Goal: Information Seeking & Learning: Learn about a topic

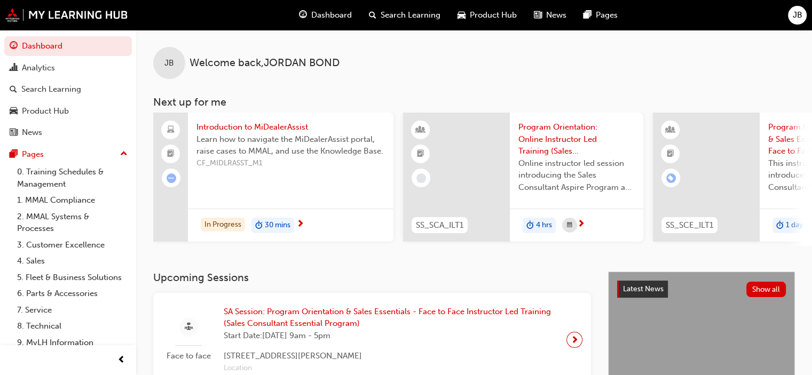
drag, startPoint x: 379, startPoint y: 245, endPoint x: 427, endPoint y: 237, distance: 49.2
click at [401, 18] on span "Search Learning" at bounding box center [411, 15] width 60 height 12
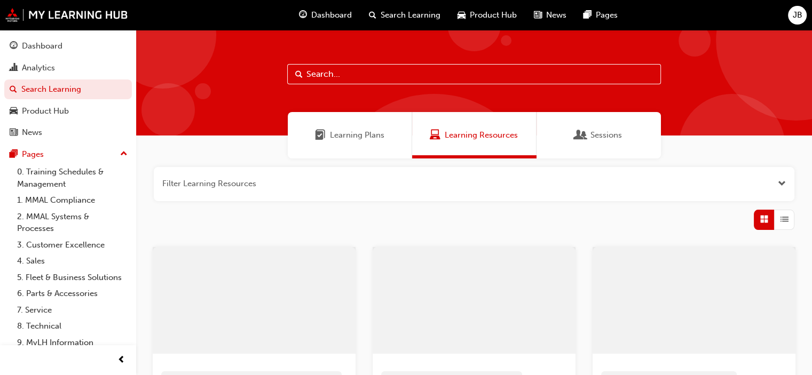
click at [310, 75] on input "text" at bounding box center [474, 74] width 374 height 20
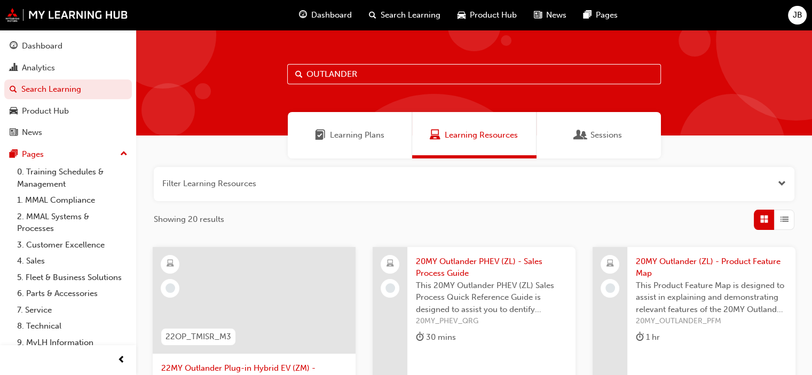
click at [308, 70] on input "OUTLANDER" at bounding box center [474, 74] width 374 height 20
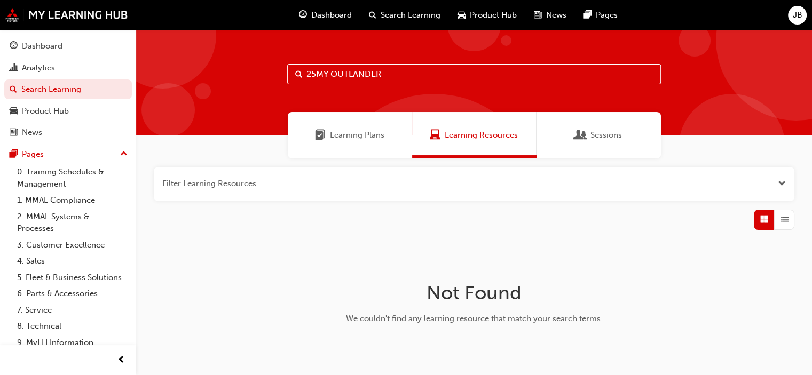
type input "25MY OUTLANDER"
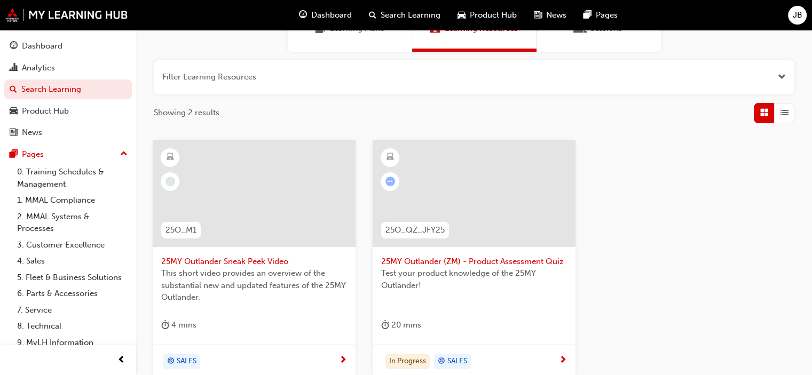
scroll to position [213, 0]
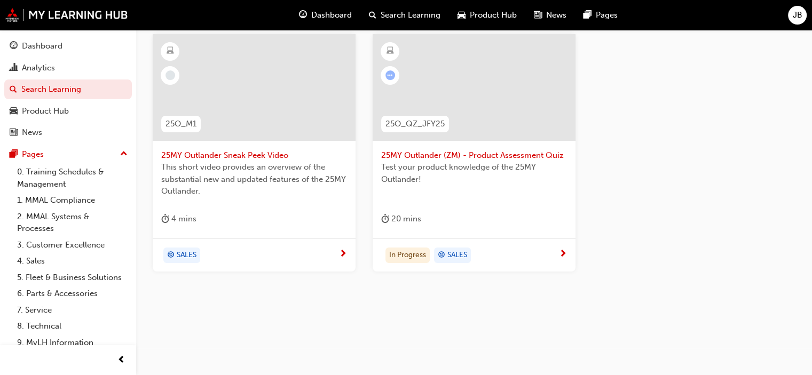
click at [484, 150] on span "25MY Outlander (ZM) - Product Assessment Quiz" at bounding box center [474, 156] width 186 height 12
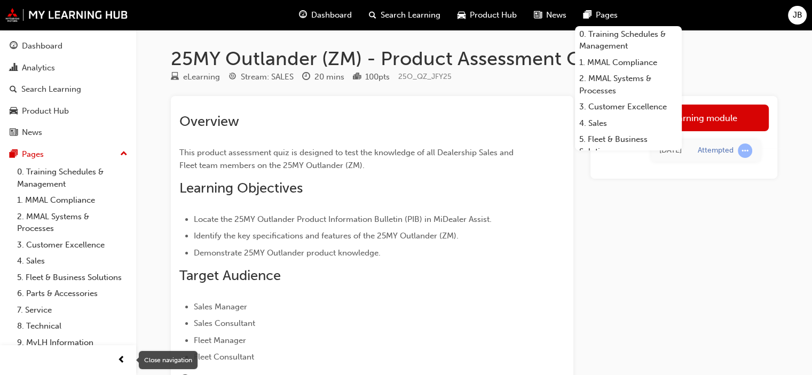
click at [121, 356] on span "prev-icon" at bounding box center [121, 360] width 8 height 13
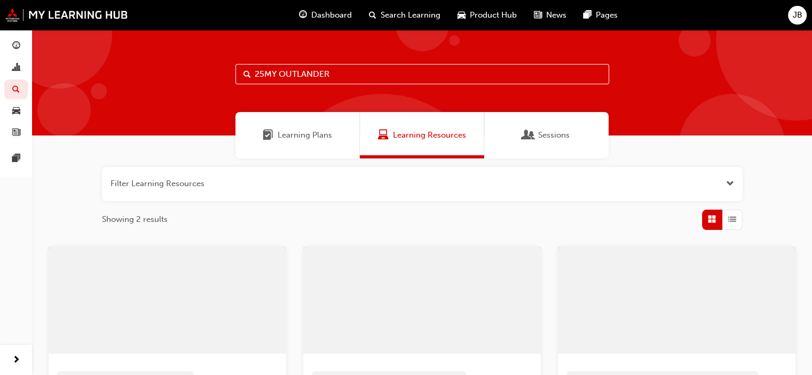
scroll to position [213, 0]
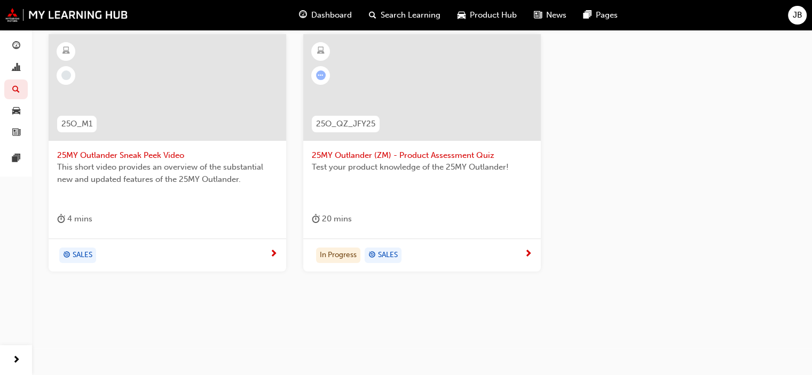
click at [98, 153] on span "25MY Outlander Sneak Peek Video" at bounding box center [167, 156] width 221 height 12
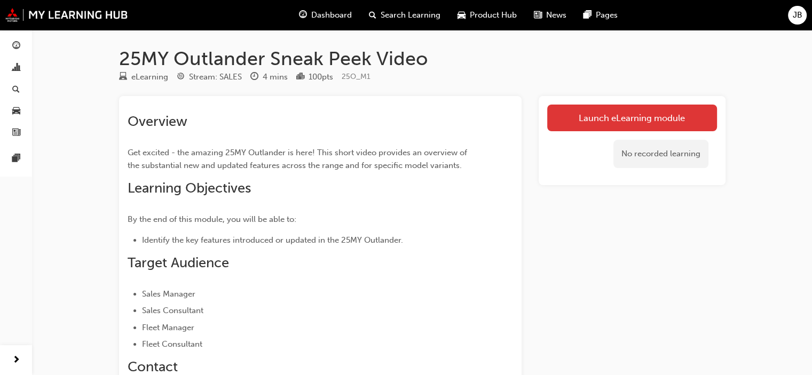
click at [641, 122] on link "Launch eLearning module" at bounding box center [632, 118] width 170 height 27
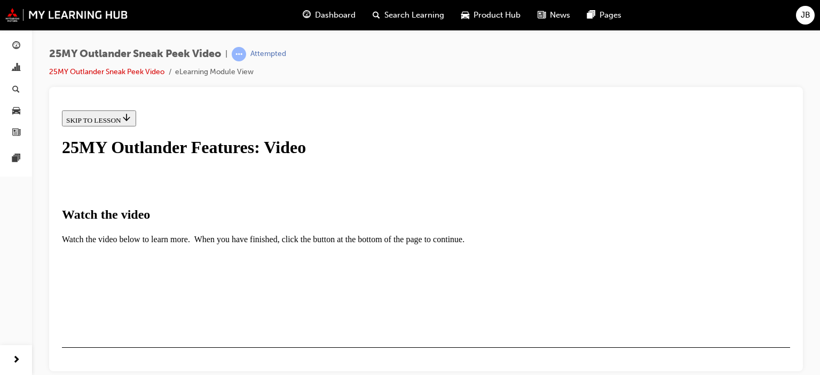
scroll to position [214, 0]
drag, startPoint x: 712, startPoint y: 362, endPoint x: 727, endPoint y: 362, distance: 15.5
click at [727, 313] on div "Video Player is loading. Play Video Pause Loaded : 3.12% 0:03 Remaining Time - …" at bounding box center [426, 312] width 728 height 1
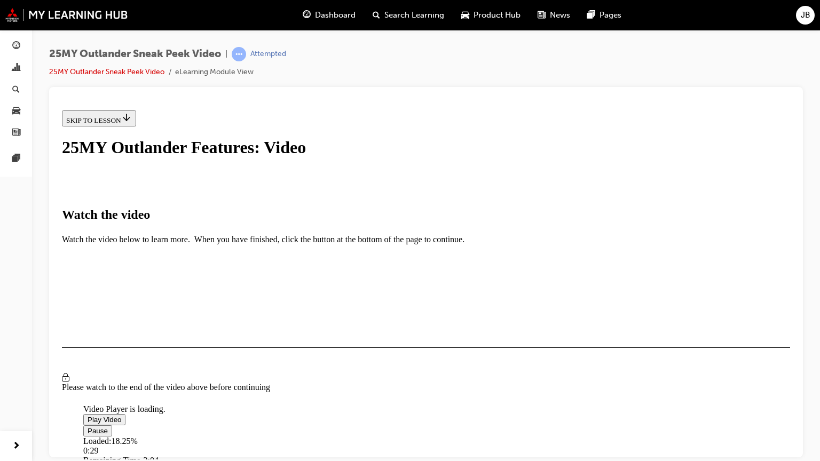
scroll to position [169, 0]
click at [88, 375] on span "Video player" at bounding box center [88, 431] width 0 height 8
click at [88, 375] on span "Video player" at bounding box center [88, 419] width 0 height 8
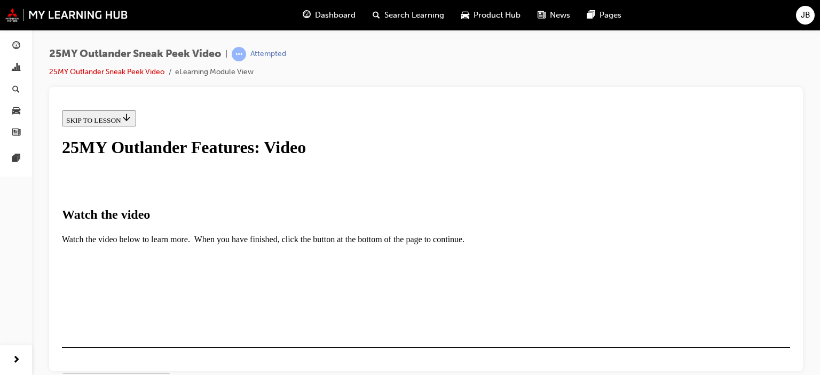
scroll to position [0, 0]
click at [166, 374] on div "I HAVE WATCHED THIS VIDEO" at bounding box center [116, 378] width 100 height 9
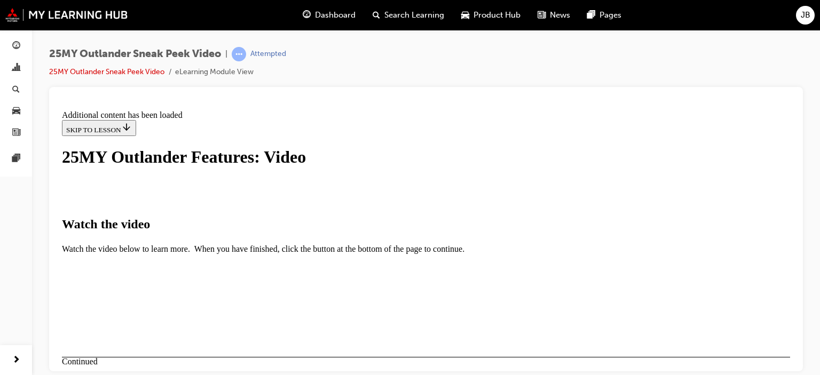
scroll to position [450, 0]
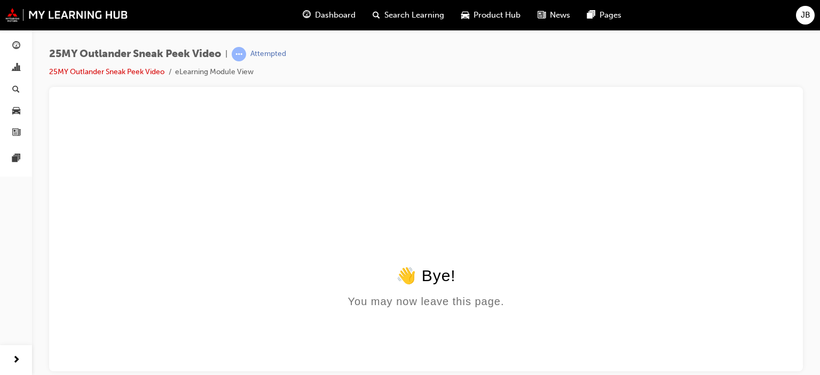
scroll to position [0, 0]
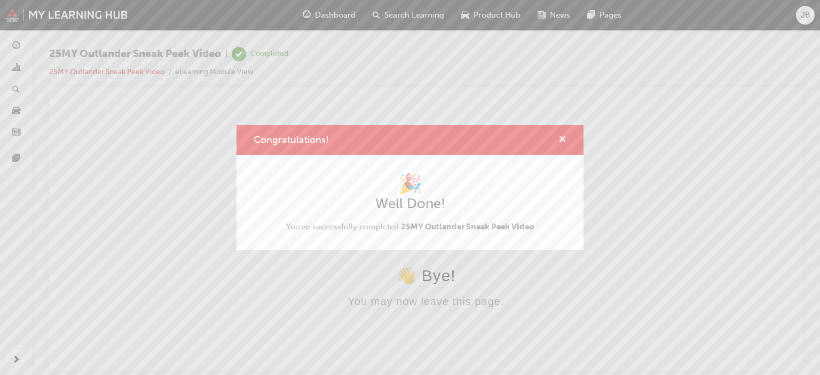
click at [560, 138] on span "cross-icon" at bounding box center [563, 141] width 8 height 10
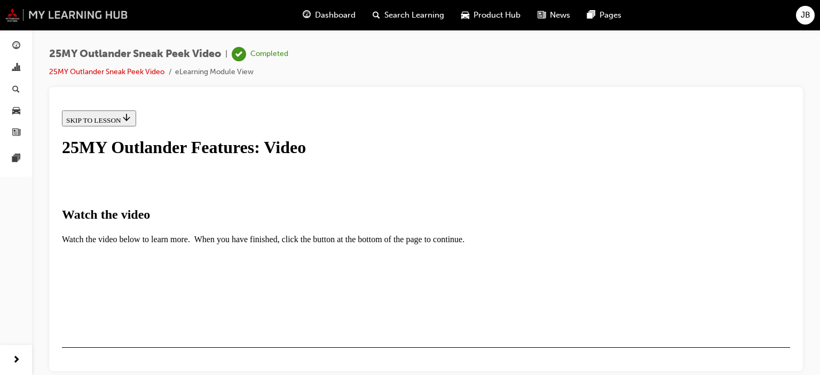
click at [11, 12] on img at bounding box center [66, 15] width 123 height 14
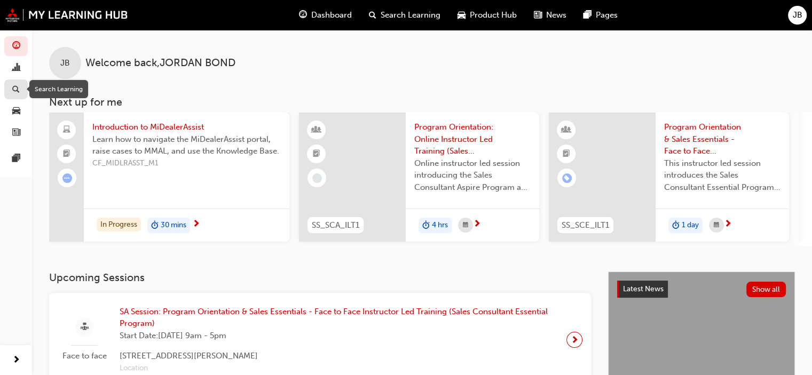
click at [18, 87] on span "search-icon" at bounding box center [15, 90] width 7 height 10
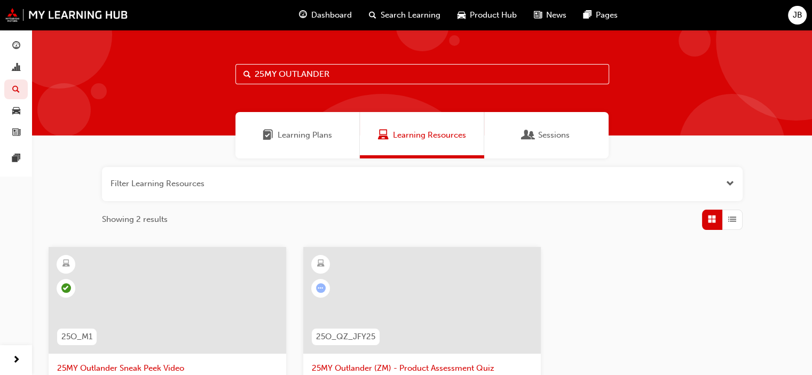
drag, startPoint x: 346, startPoint y: 80, endPoint x: 99, endPoint y: 75, distance: 247.3
click at [99, 76] on div "25MY OUTLANDER" at bounding box center [422, 83] width 780 height 106
type input "CONNECT"
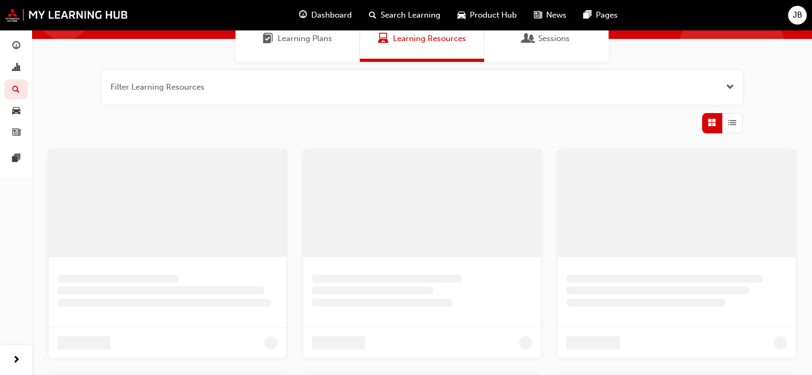
scroll to position [160, 0]
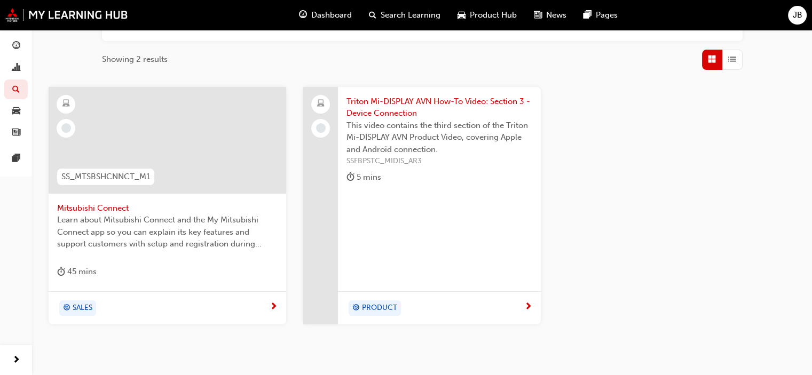
click at [96, 205] on span "Mitsubishi Connect" at bounding box center [167, 208] width 221 height 12
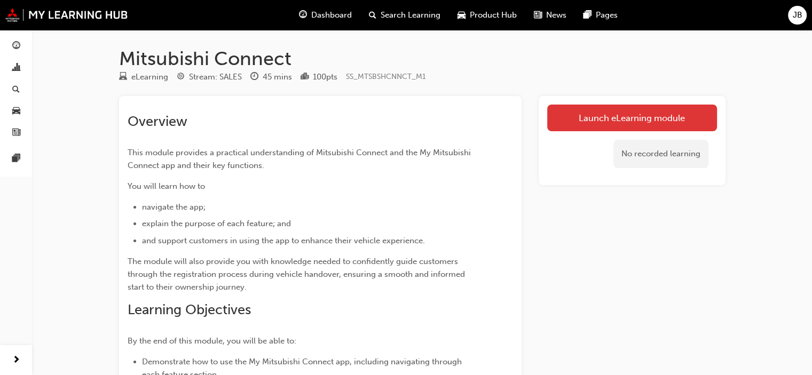
click at [621, 116] on link "Launch eLearning module" at bounding box center [632, 118] width 170 height 27
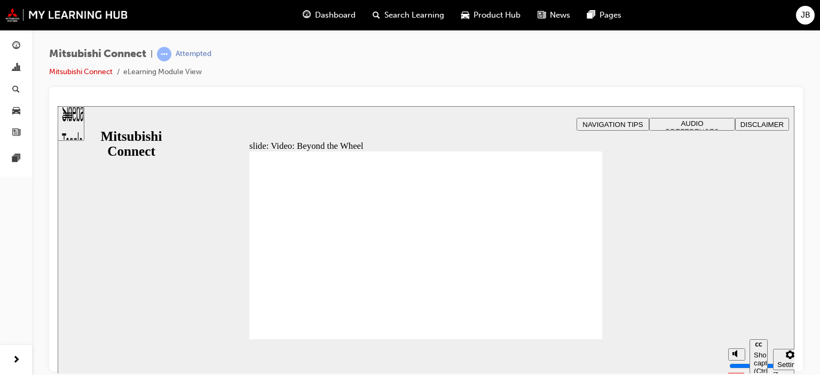
click at [813, 304] on div "Mitsubishi Connect | Attempted Mitsubishi Connect eLearning Module View" at bounding box center [426, 189] width 788 height 319
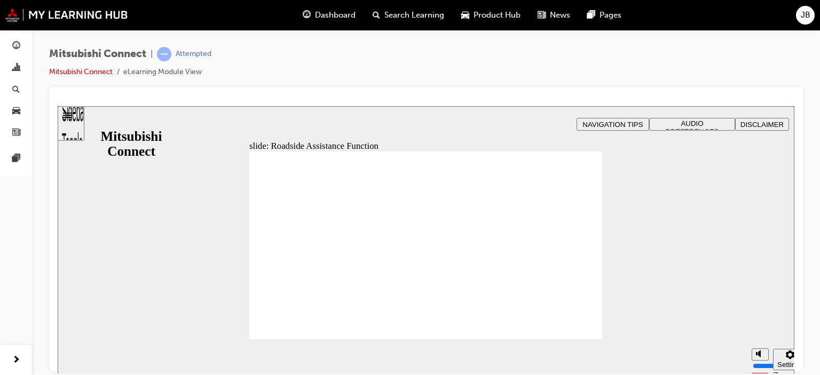
checkbox input "true"
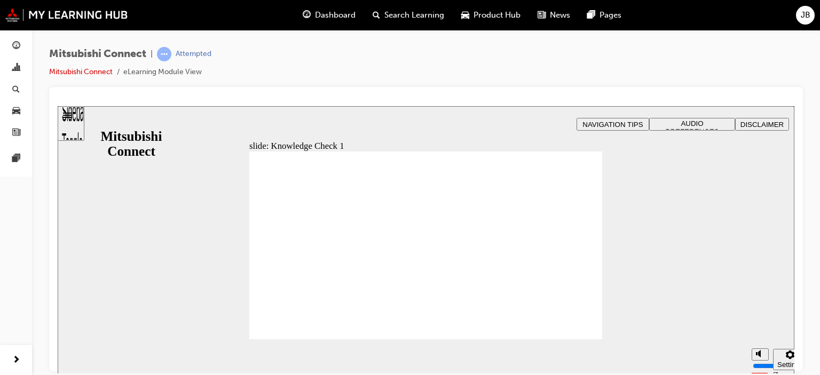
checkbox input "true"
drag, startPoint x: 264, startPoint y: 291, endPoint x: 288, endPoint y: 331, distance: 47.0
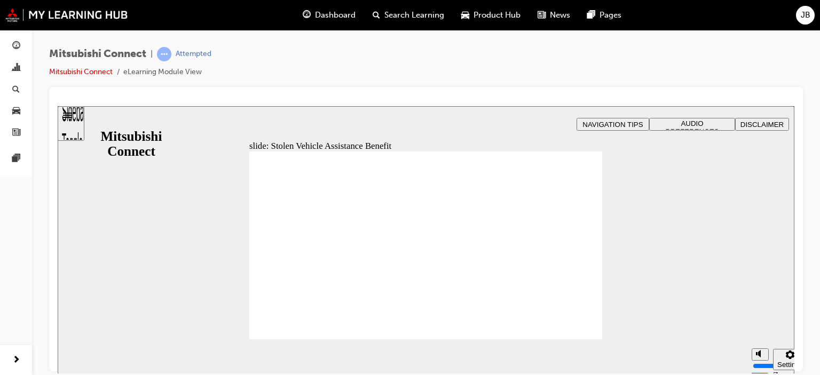
drag, startPoint x: 566, startPoint y: 336, endPoint x: 567, endPoint y: 328, distance: 7.5
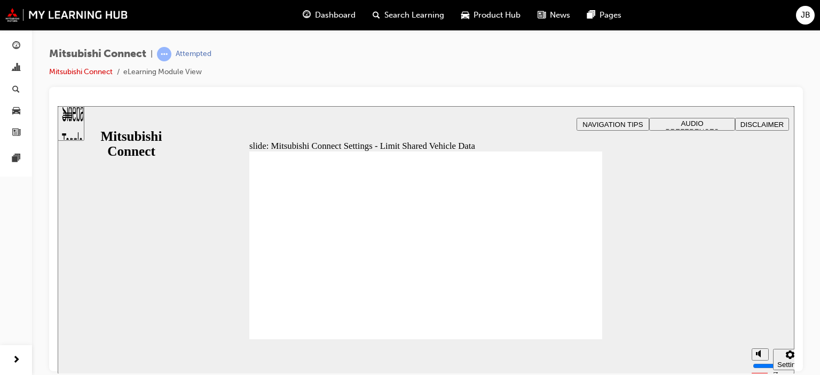
drag, startPoint x: 586, startPoint y: 326, endPoint x: 608, endPoint y: 339, distance: 25.8
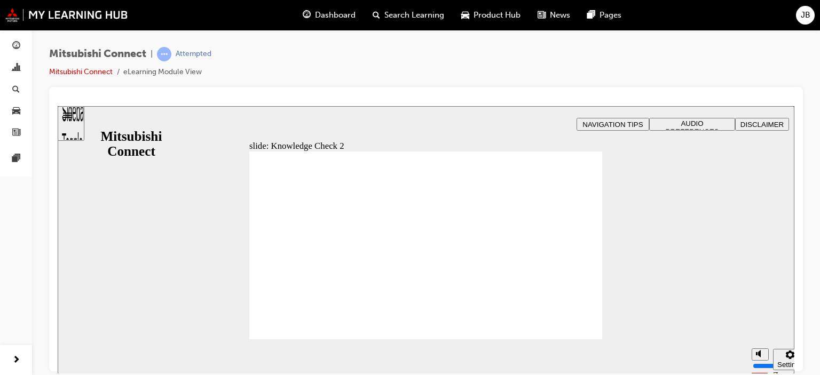
radio input "false"
radio input "true"
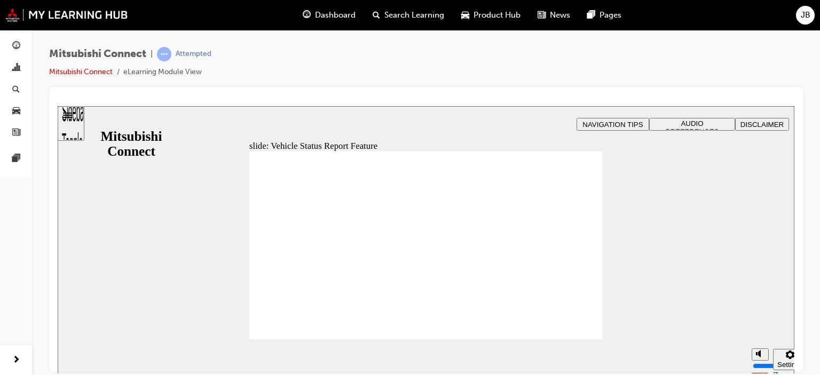
drag, startPoint x: 574, startPoint y: 316, endPoint x: 577, endPoint y: 324, distance: 8.4
drag, startPoint x: 482, startPoint y: 304, endPoint x: 488, endPoint y: 305, distance: 5.4
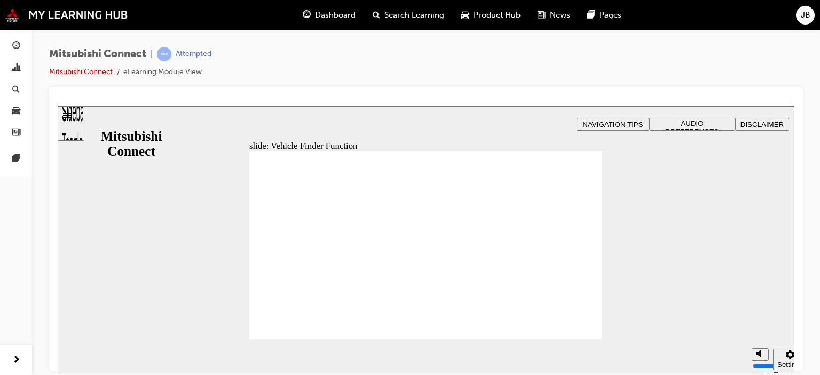
checkbox input "true"
checkbox input "false"
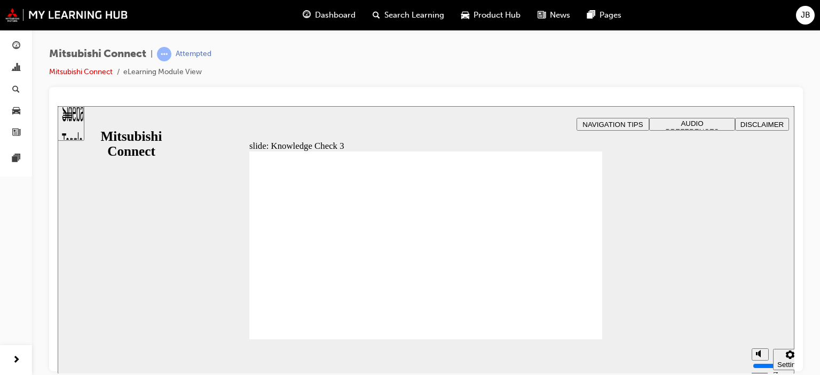
checkbox input "true"
checkbox input "false"
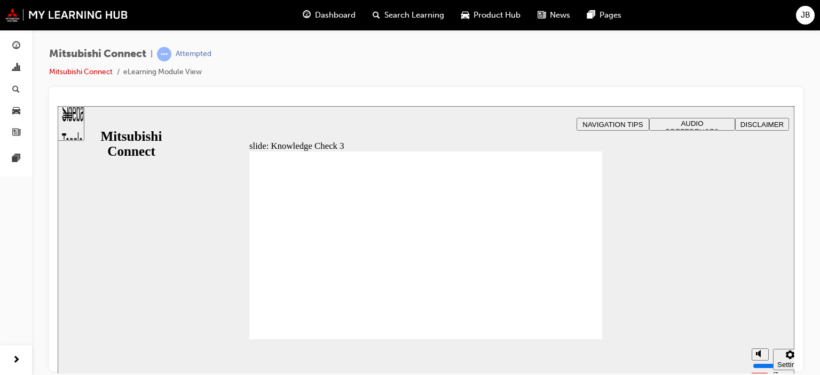
checkbox input "true"
checkbox input "false"
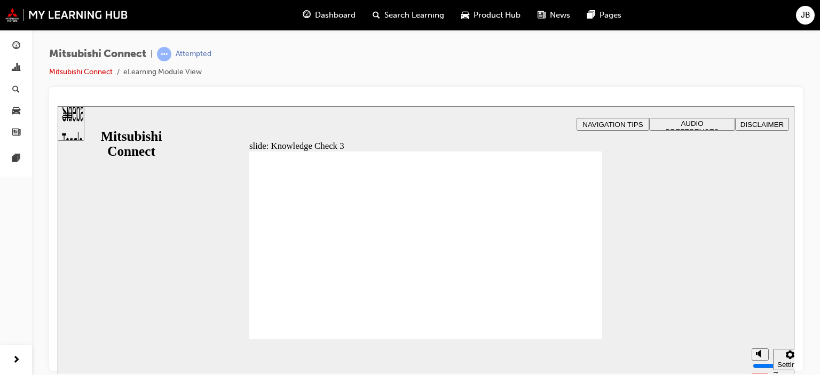
checkbox input "false"
checkbox input "true"
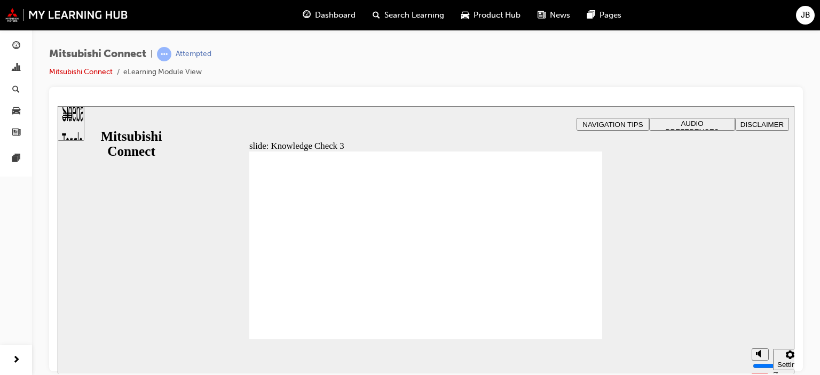
checkbox input "true"
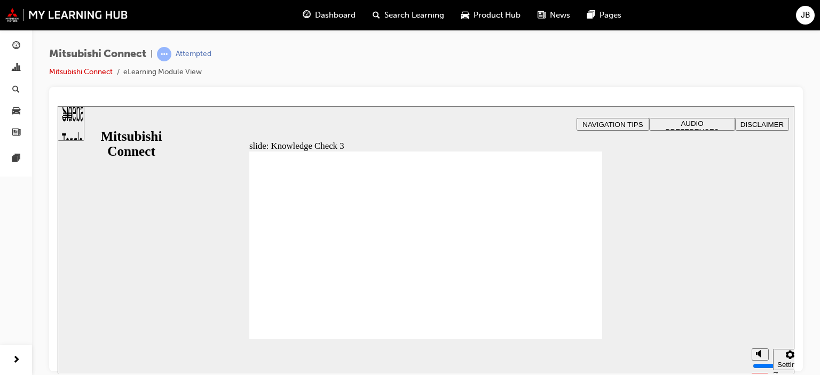
checkbox input "false"
checkbox input "true"
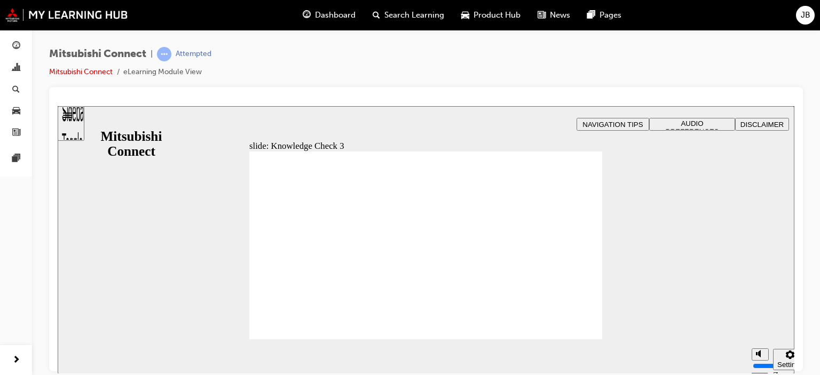
checkbox input "true"
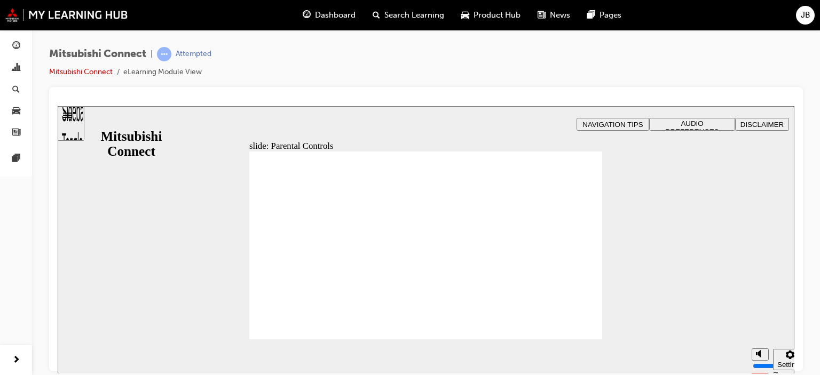
drag, startPoint x: 315, startPoint y: 285, endPoint x: 365, endPoint y: 308, distance: 55.4
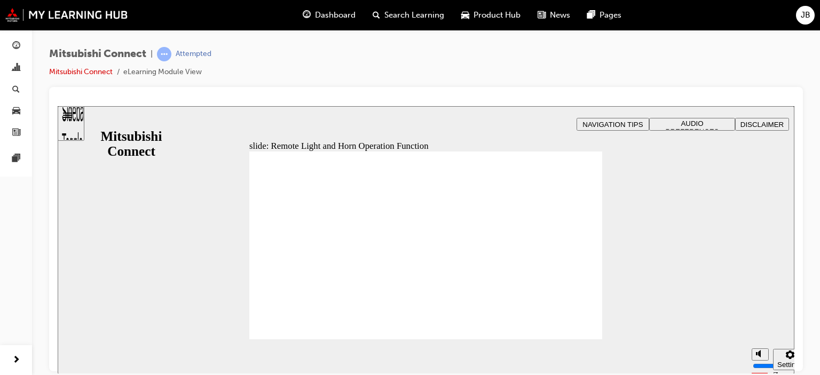
radio input "true"
drag, startPoint x: 267, startPoint y: 271, endPoint x: 303, endPoint y: 325, distance: 64.6
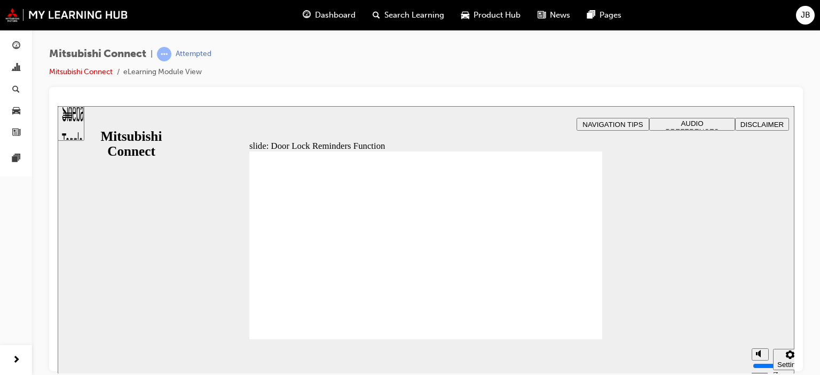
drag, startPoint x: 569, startPoint y: 315, endPoint x: 579, endPoint y: 325, distance: 14.4
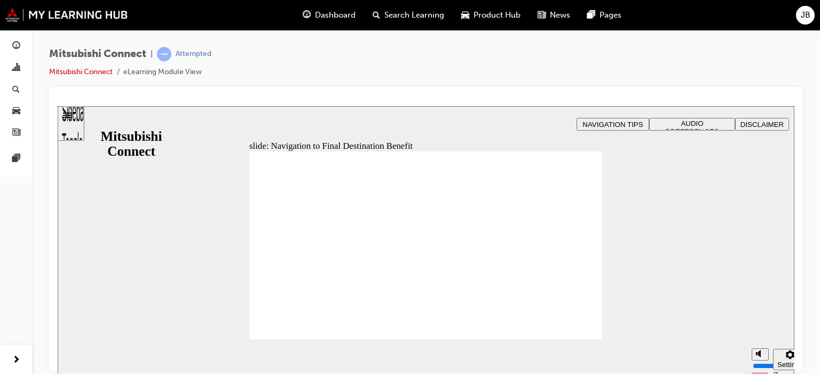
click at [577, 340] on section "Pause (Ctrl+Alt+P) Replay (Ctrl+Alt+R) Show captions (Ctrl+Alt+C) Playback spee…" at bounding box center [426, 356] width 737 height 35
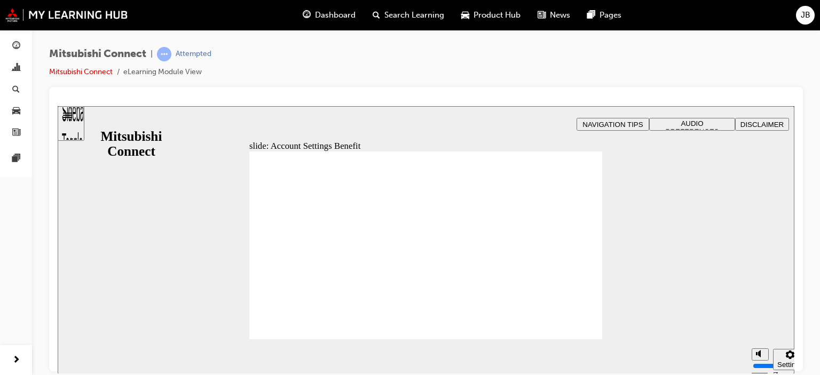
checkbox input "true"
drag, startPoint x: 269, startPoint y: 253, endPoint x: 269, endPoint y: 272, distance: 19.8
checkbox input "true"
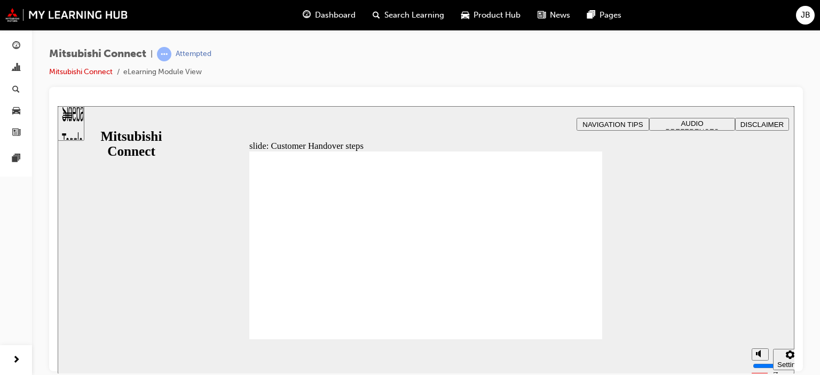
radio input "true"
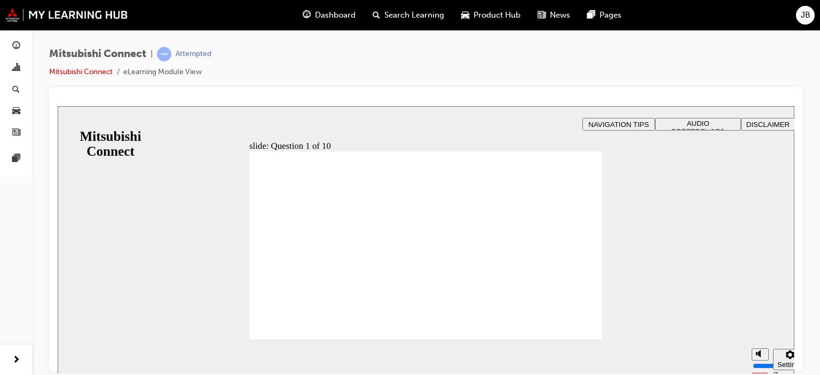
checkbox input "true"
drag, startPoint x: 440, startPoint y: 291, endPoint x: 417, endPoint y: 291, distance: 23.5
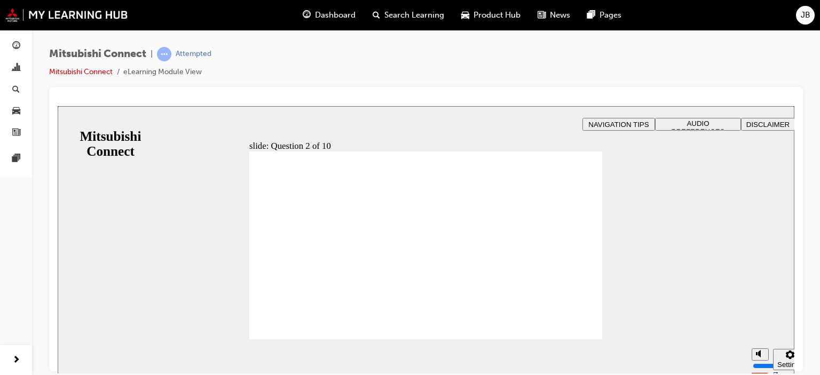
checkbox input "true"
checkbox input "false"
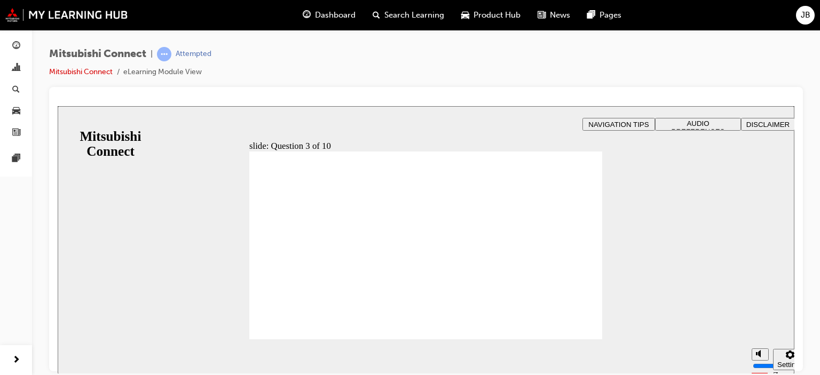
radio input "true"
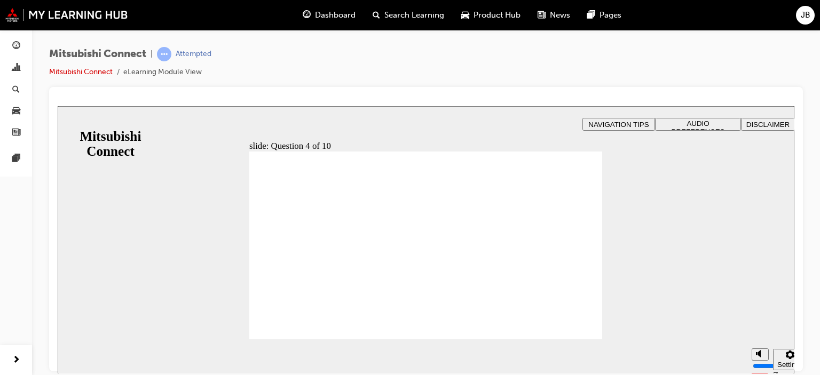
drag, startPoint x: 268, startPoint y: 272, endPoint x: 347, endPoint y: 285, distance: 80.1
checkbox input "true"
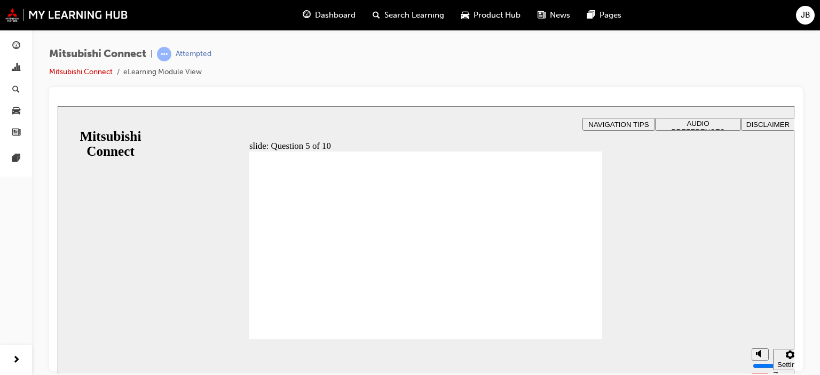
checkbox input "true"
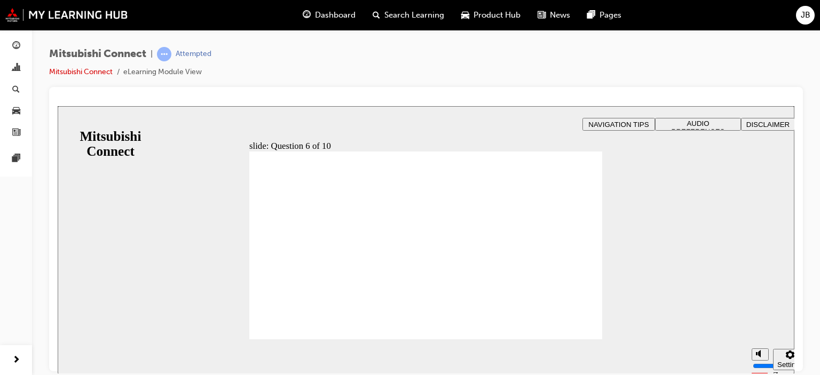
drag, startPoint x: 295, startPoint y: 219, endPoint x: 298, endPoint y: 321, distance: 101.5
checkbox input "true"
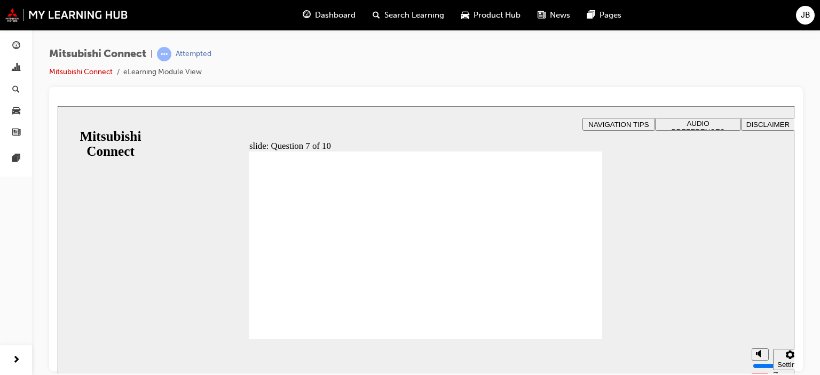
drag, startPoint x: 428, startPoint y: 299, endPoint x: 487, endPoint y: 310, distance: 59.8
radio input "true"
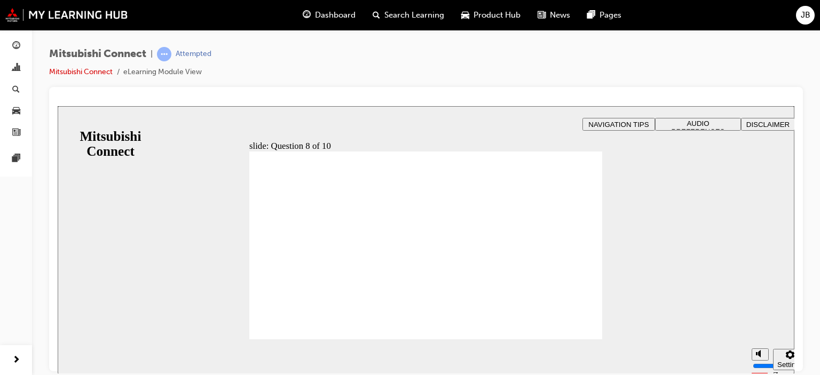
drag, startPoint x: 262, startPoint y: 263, endPoint x: 284, endPoint y: 326, distance: 66.0
radio input "true"
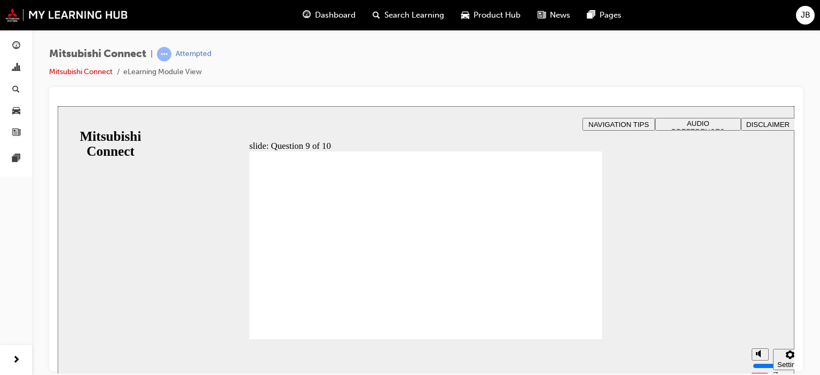
checkbox input "true"
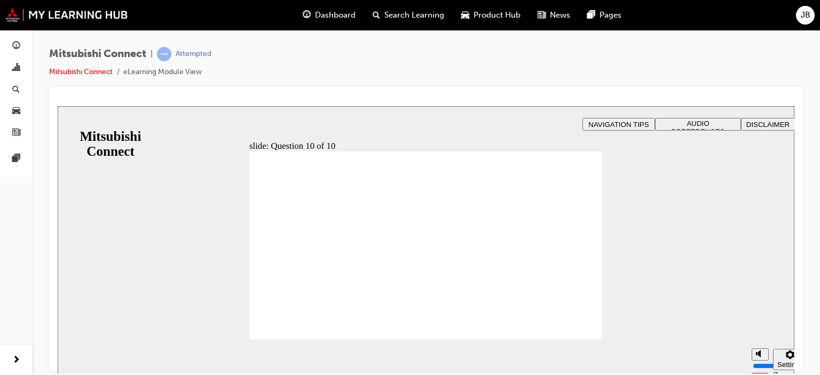
drag, startPoint x: 438, startPoint y: 295, endPoint x: 462, endPoint y: 289, distance: 24.7
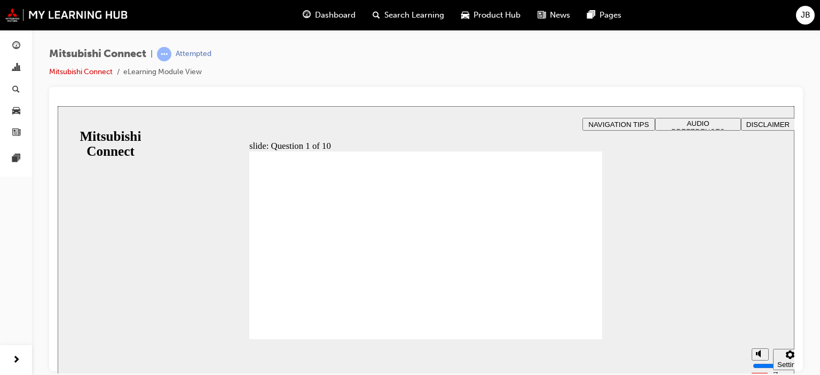
radio input "true"
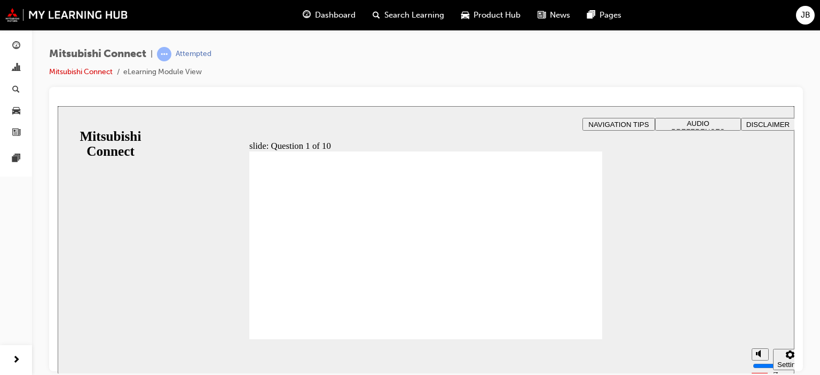
checkbox input "true"
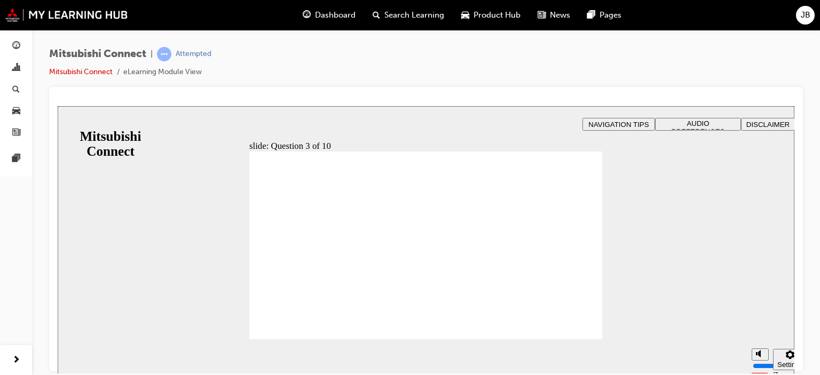
checkbox input "true"
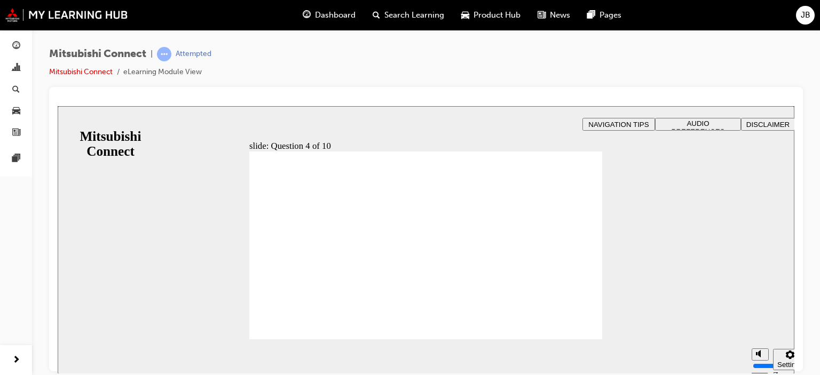
radio input "true"
checkbox input "true"
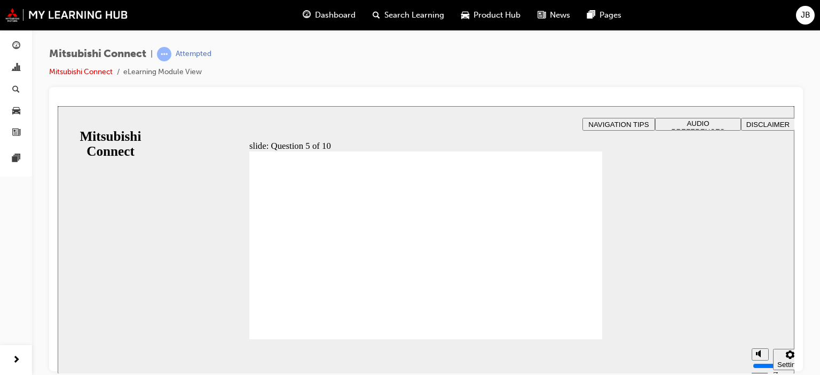
checkbox input "true"
drag, startPoint x: 273, startPoint y: 248, endPoint x: 293, endPoint y: 322, distance: 77.0
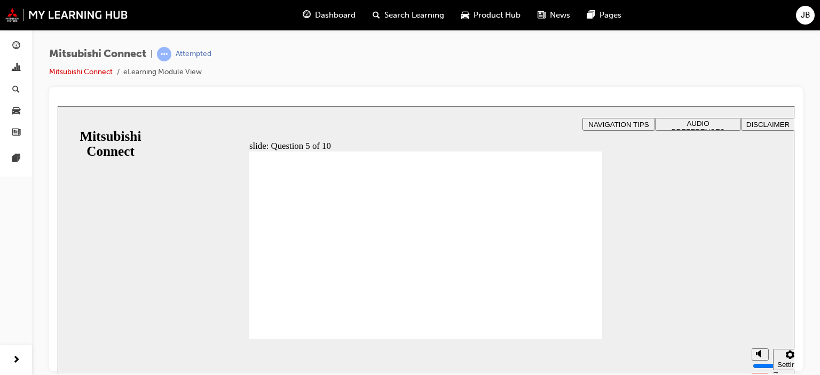
checkbox input "true"
drag, startPoint x: 266, startPoint y: 220, endPoint x: 453, endPoint y: 298, distance: 202.5
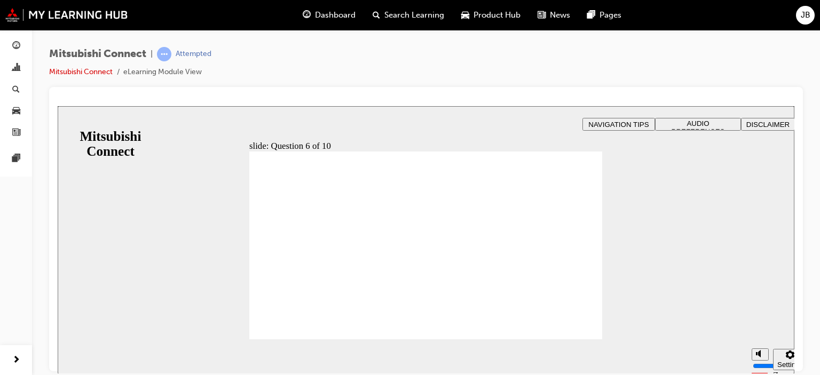
checkbox input "true"
radio input "true"
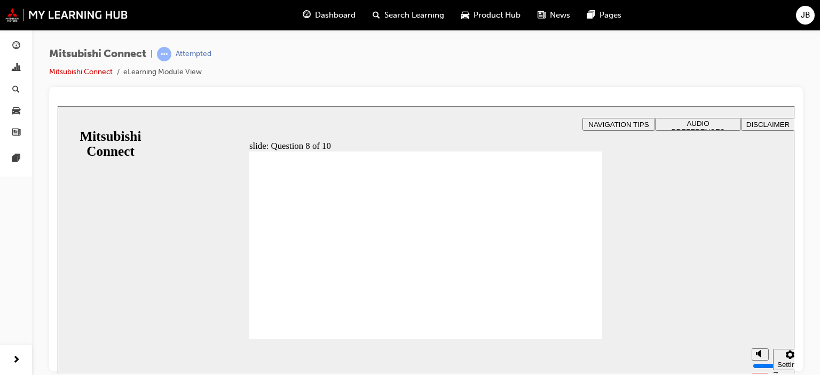
radio input "true"
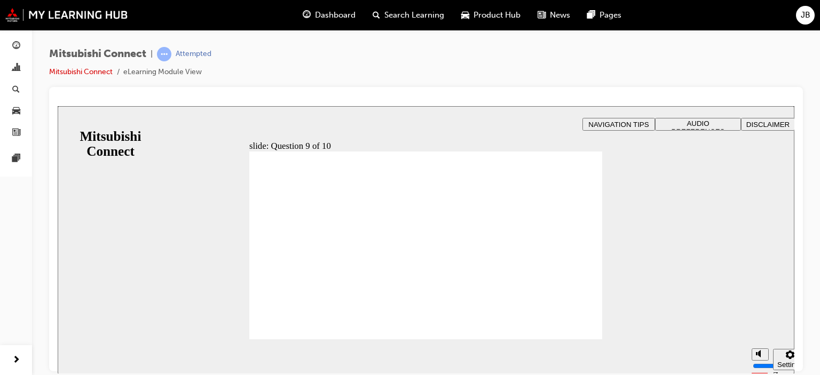
checkbox input "true"
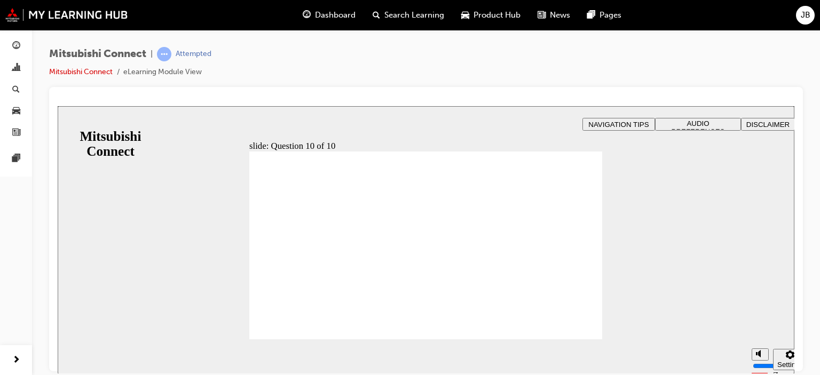
drag, startPoint x: 417, startPoint y: 302, endPoint x: 417, endPoint y: 285, distance: 17.1
drag, startPoint x: 577, startPoint y: 325, endPoint x: 711, endPoint y: 278, distance: 142.2
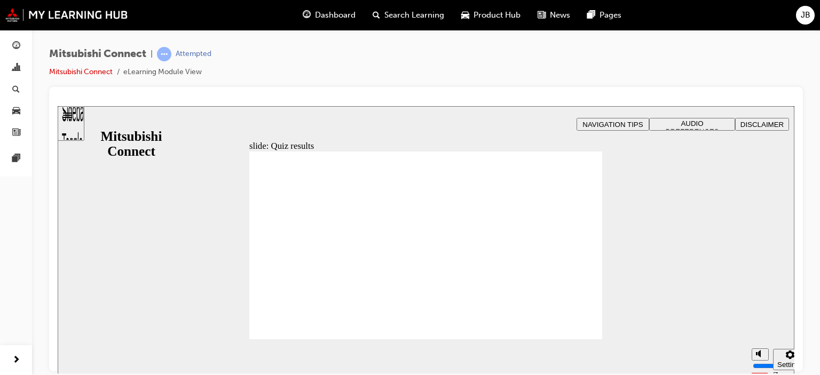
click at [388, 18] on span "Search Learning" at bounding box center [415, 15] width 60 height 12
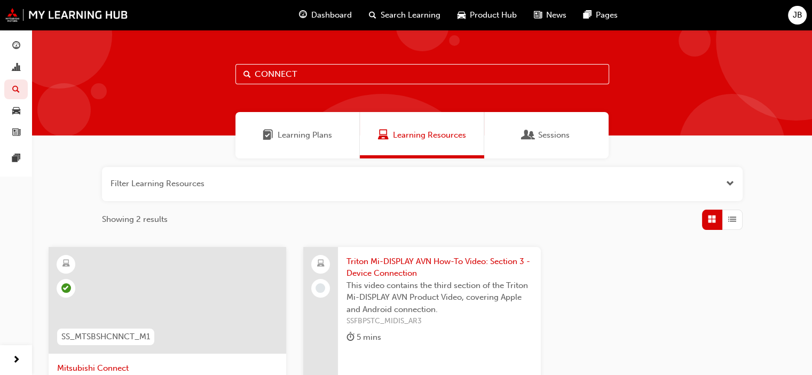
drag, startPoint x: 253, startPoint y: 82, endPoint x: 73, endPoint y: 52, distance: 182.4
click at [73, 52] on div "CONNECT" at bounding box center [422, 83] width 780 height 106
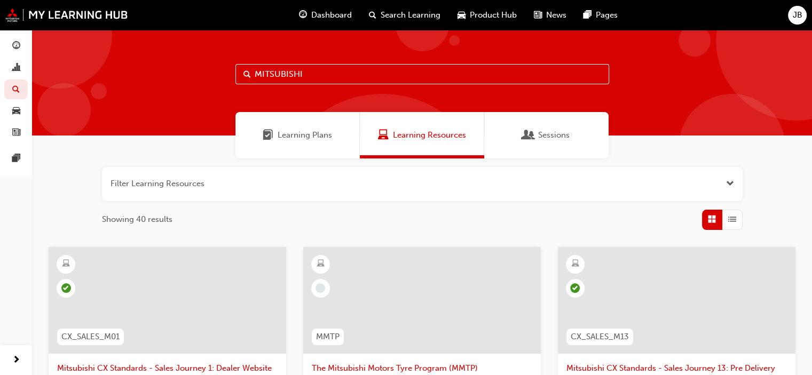
drag, startPoint x: 312, startPoint y: 75, endPoint x: 192, endPoint y: 79, distance: 119.7
click at [192, 79] on div "MITSUBISHI" at bounding box center [422, 83] width 780 height 106
type input "25MY OUTLANDER"
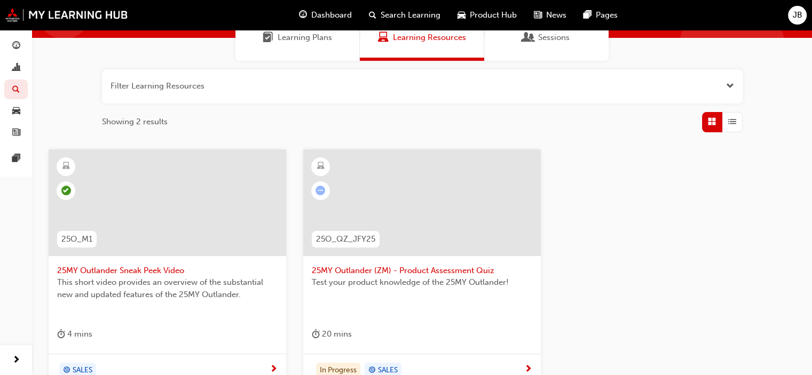
scroll to position [160, 0]
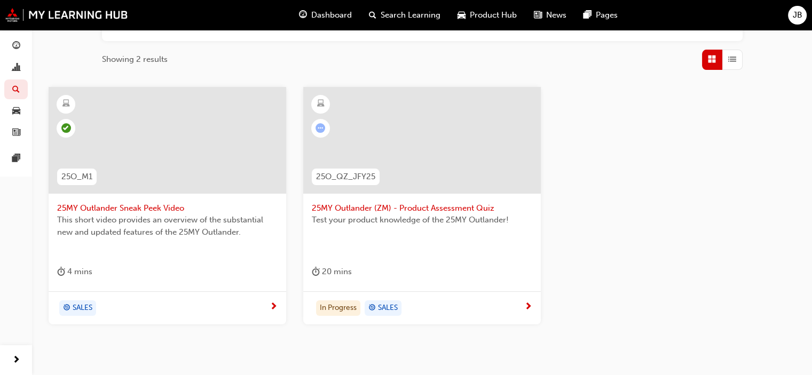
click at [383, 206] on span "25MY Outlander (ZM) - Product Assessment Quiz" at bounding box center [422, 208] width 221 height 12
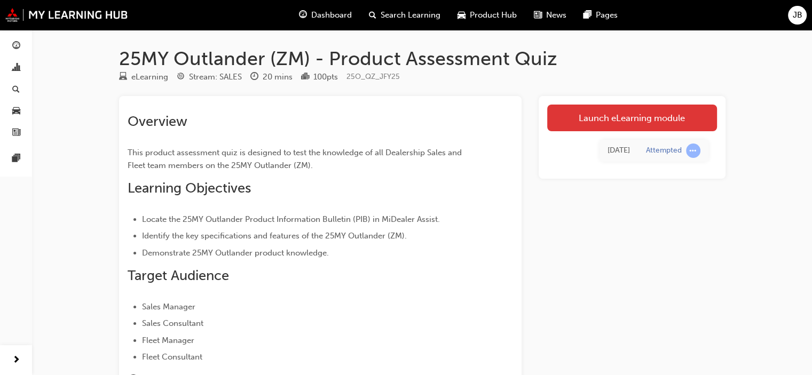
click at [594, 110] on link "Launch eLearning module" at bounding box center [632, 118] width 170 height 27
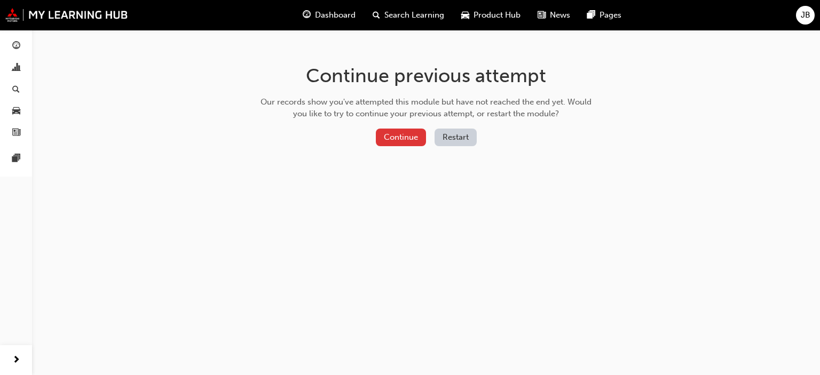
click at [399, 134] on button "Continue" at bounding box center [401, 138] width 50 height 18
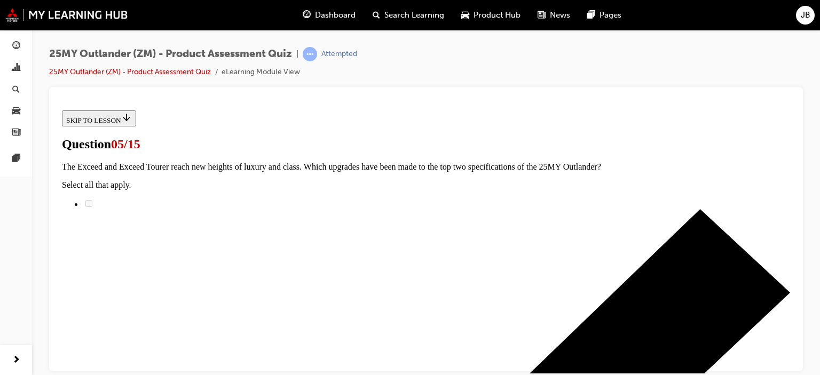
scroll to position [267, 0]
radio input "true"
drag, startPoint x: 407, startPoint y: 346, endPoint x: 419, endPoint y: 343, distance: 12.0
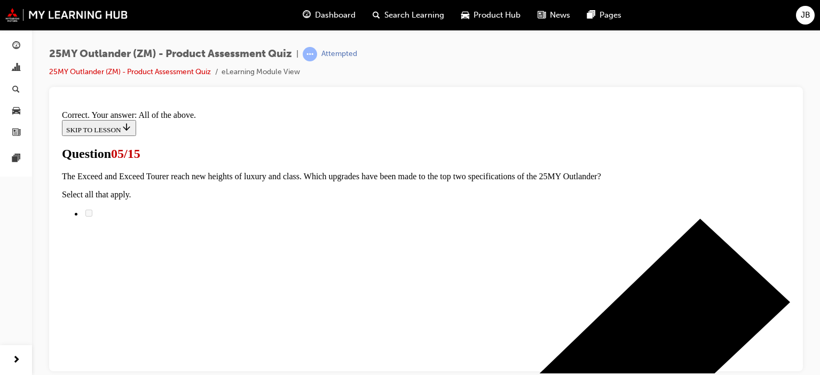
scroll to position [374, 0]
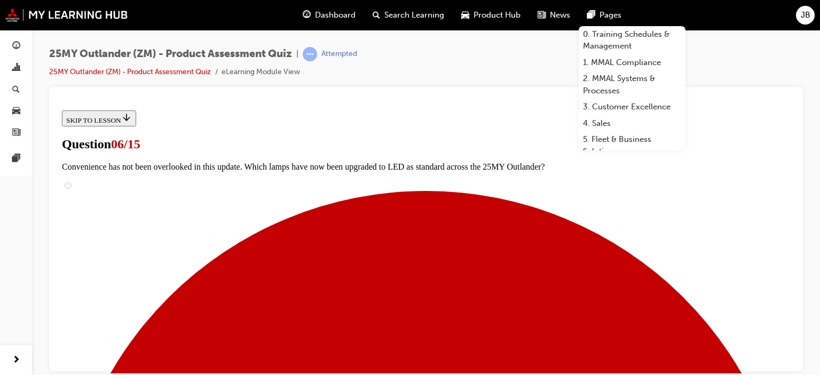
scroll to position [374, 0]
radio input "true"
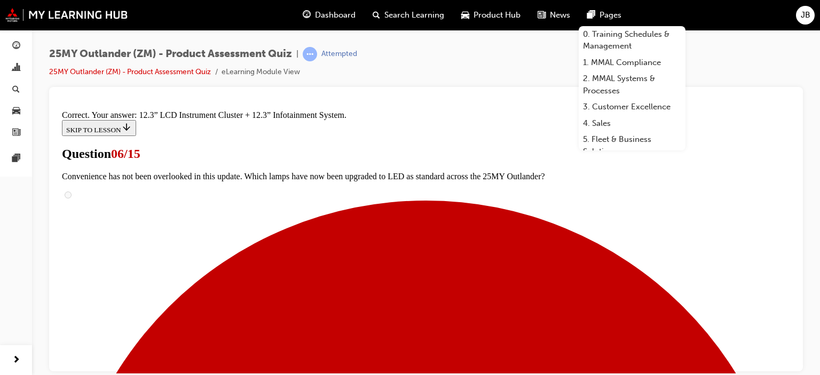
scroll to position [475, 0]
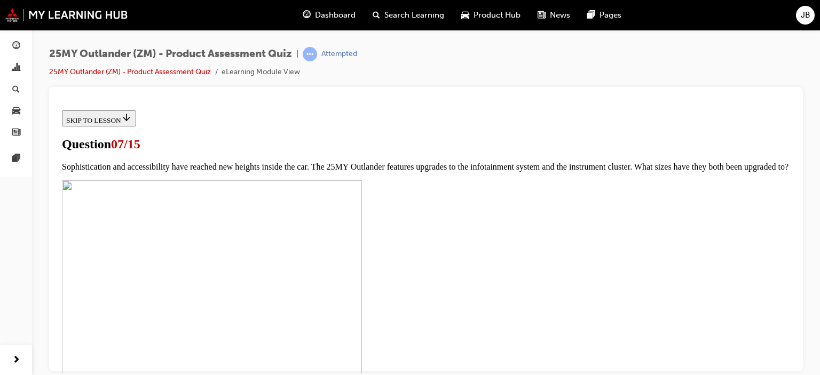
scroll to position [427, 0]
checkbox input "true"
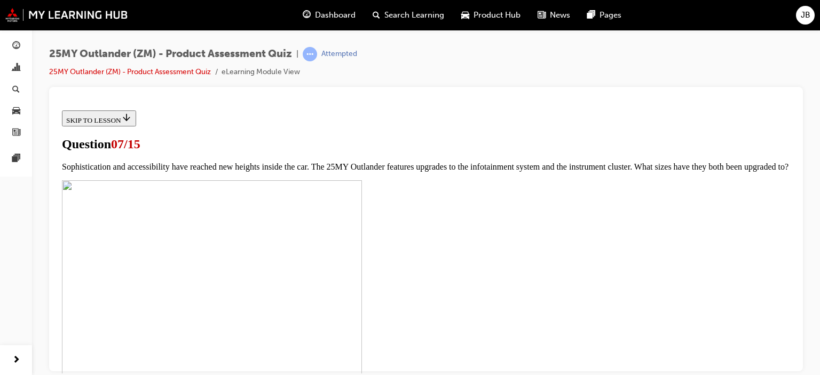
checkbox input "true"
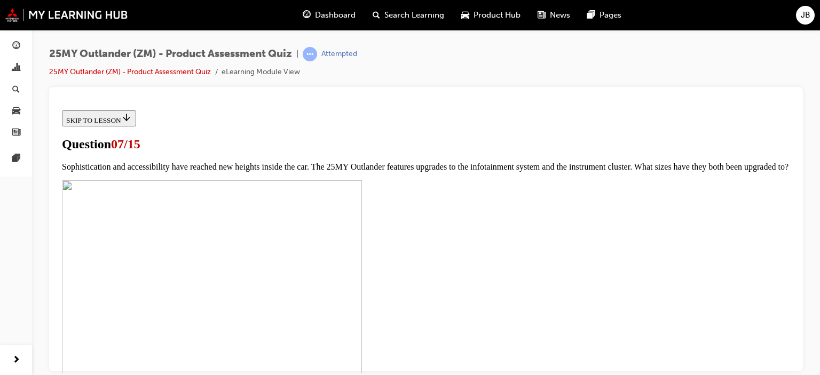
checkbox input "true"
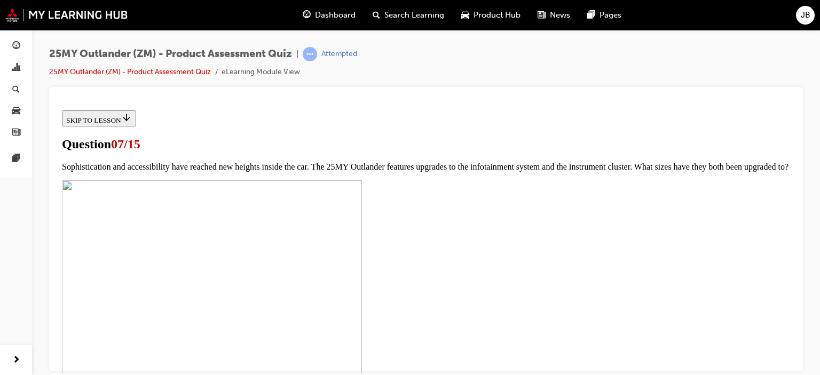
drag, startPoint x: 432, startPoint y: 305, endPoint x: 437, endPoint y: 307, distance: 5.8
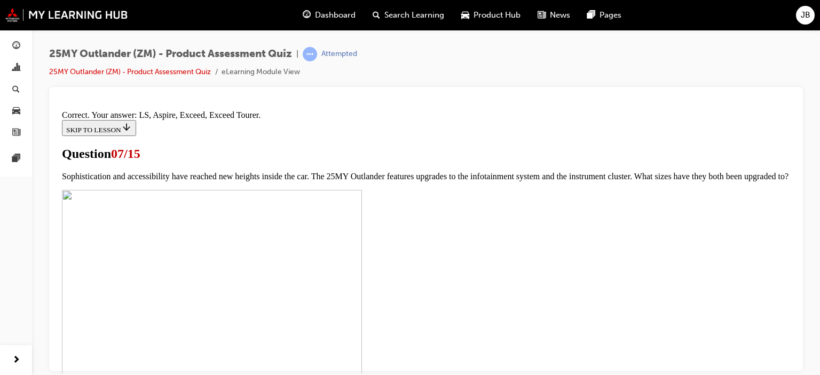
scroll to position [597, 0]
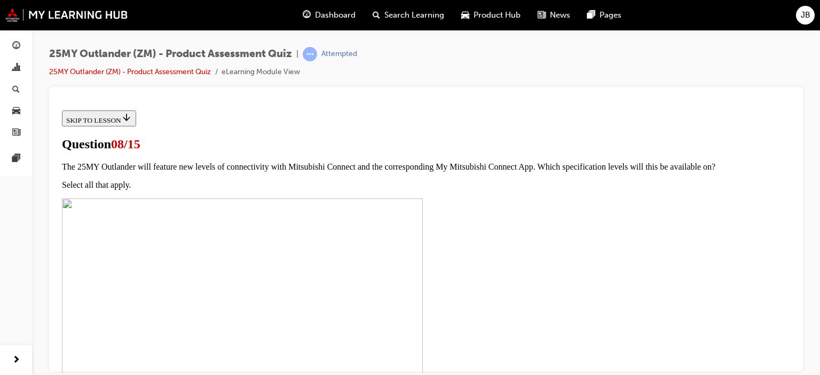
scroll to position [160, 0]
radio input "true"
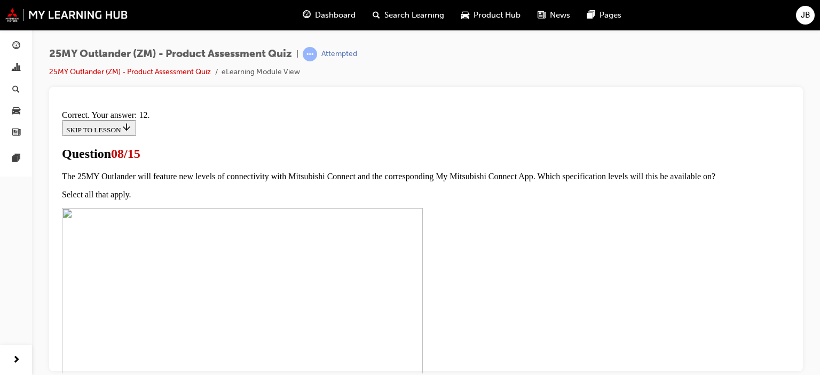
scroll to position [236, 0]
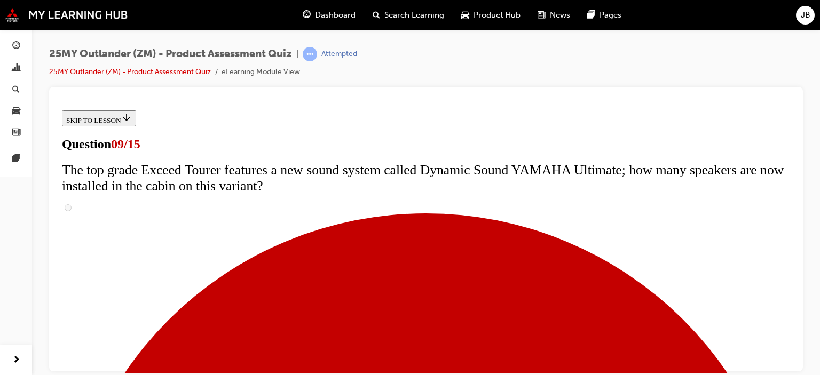
scroll to position [534, 0]
radio input "true"
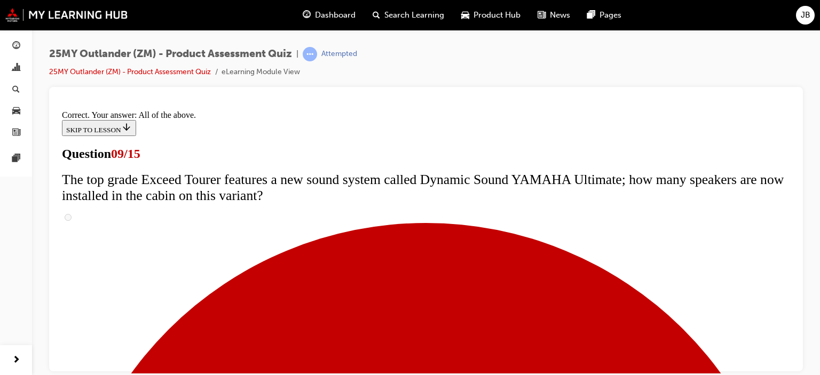
scroll to position [671, 0]
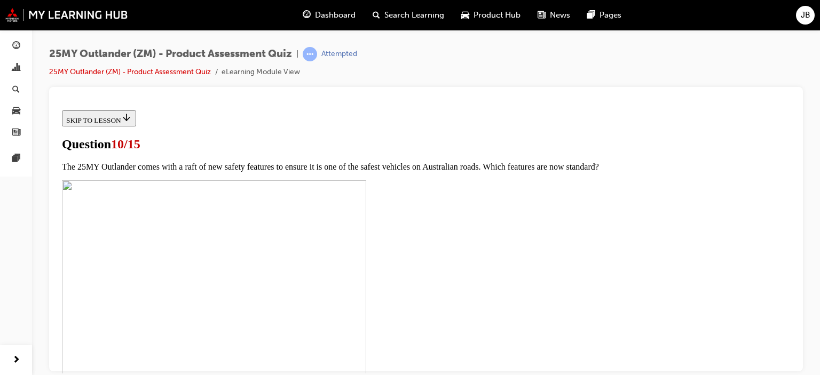
scroll to position [320, 0]
checkbox input "true"
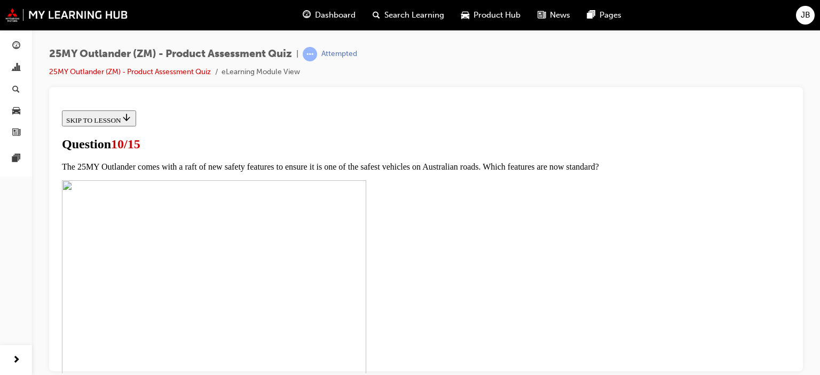
checkbox input "true"
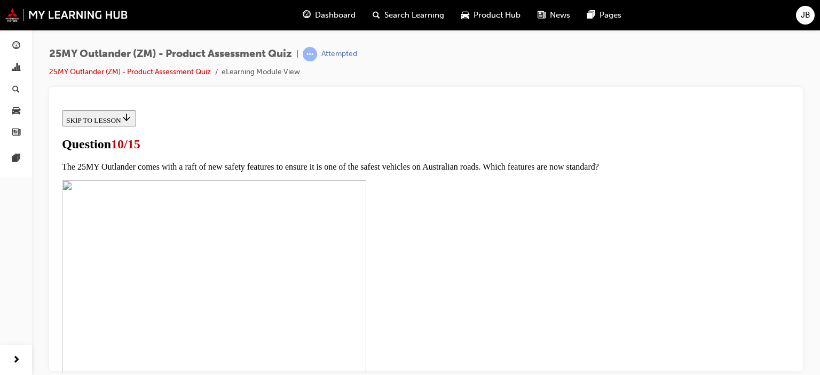
checkbox input "true"
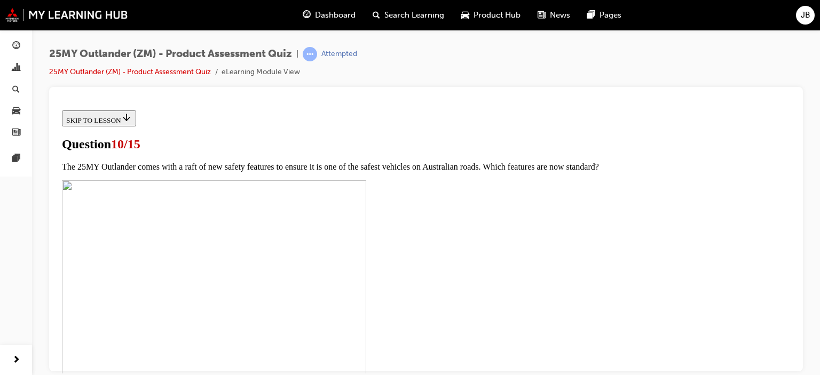
checkbox input "true"
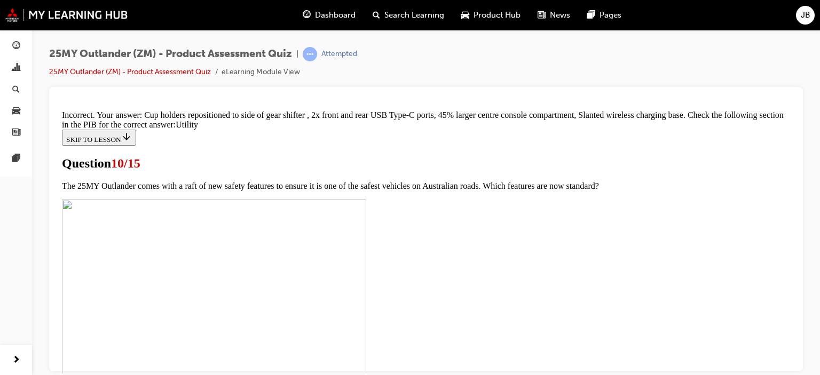
scroll to position [583, 0]
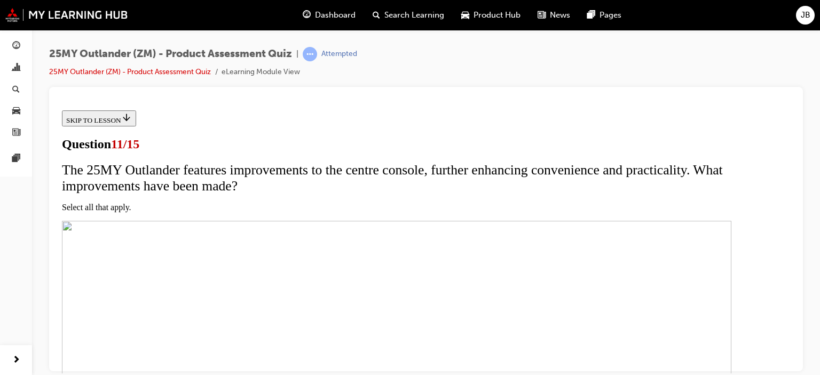
scroll to position [214, 0]
checkbox input "true"
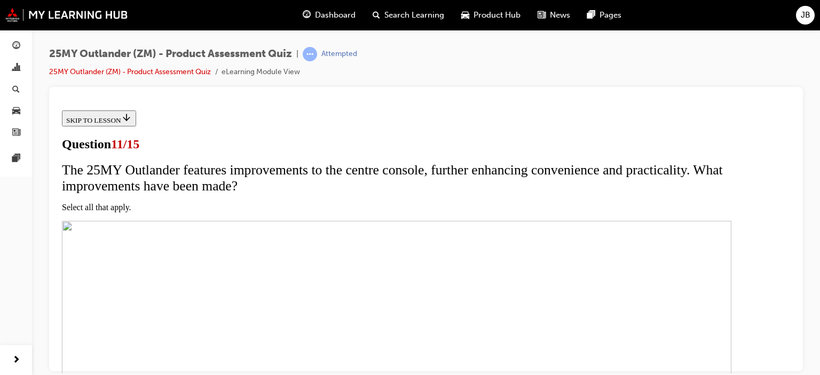
checkbox input "true"
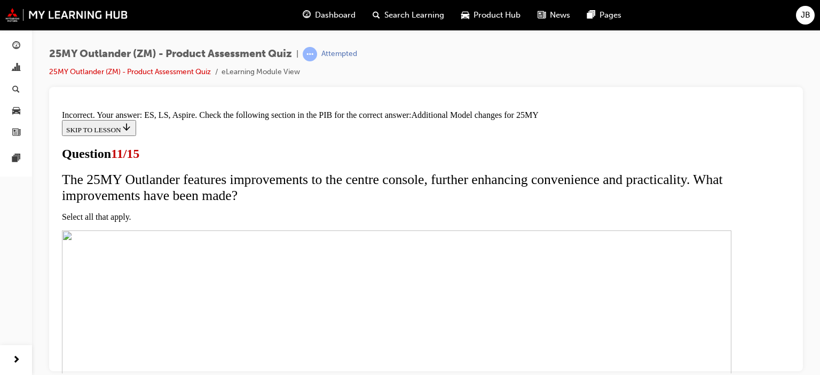
scroll to position [380, 0]
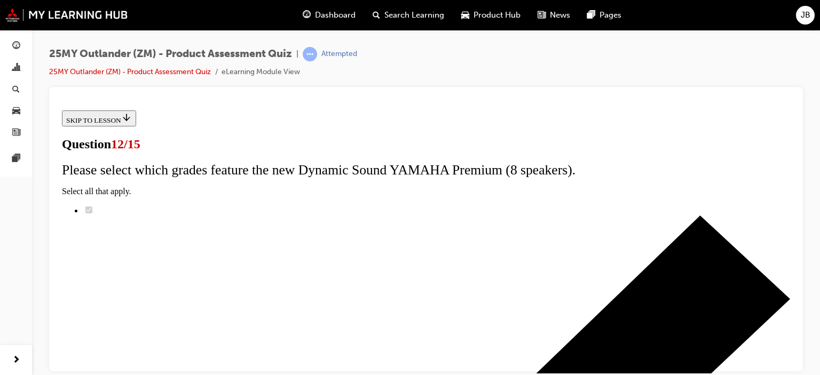
scroll to position [99, 0]
radio input "true"
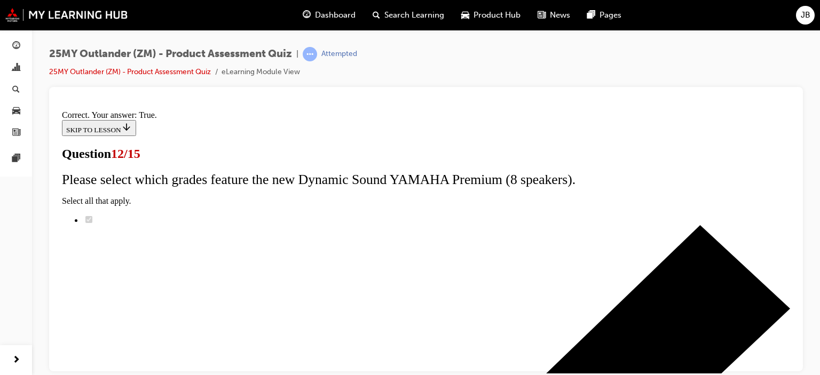
scroll to position [240, 0]
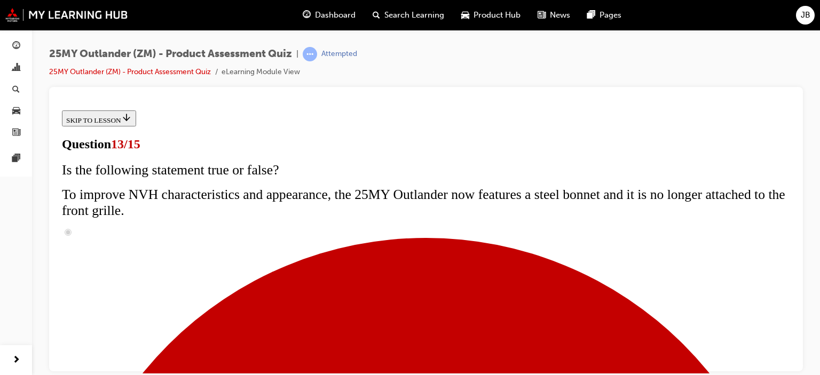
scroll to position [267, 0]
radio input "true"
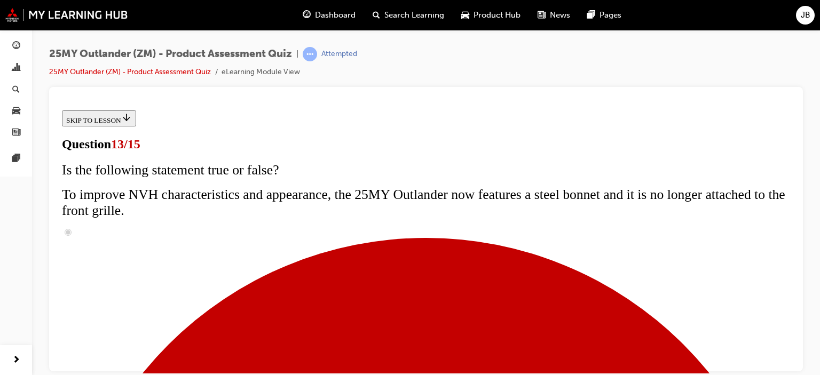
radio input "true"
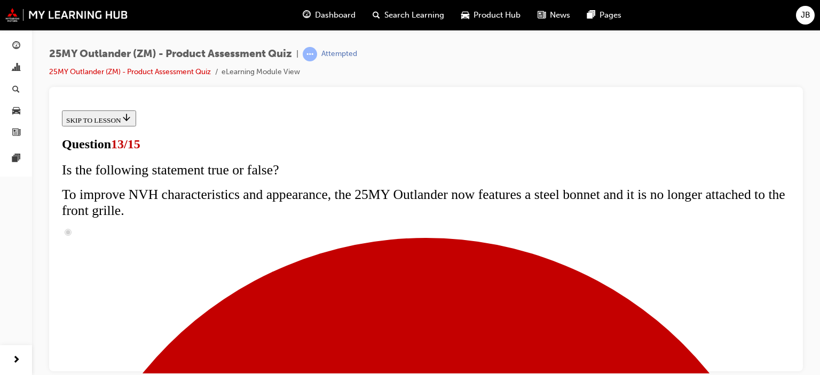
radio input "true"
drag, startPoint x: 405, startPoint y: 300, endPoint x: 414, endPoint y: 304, distance: 9.6
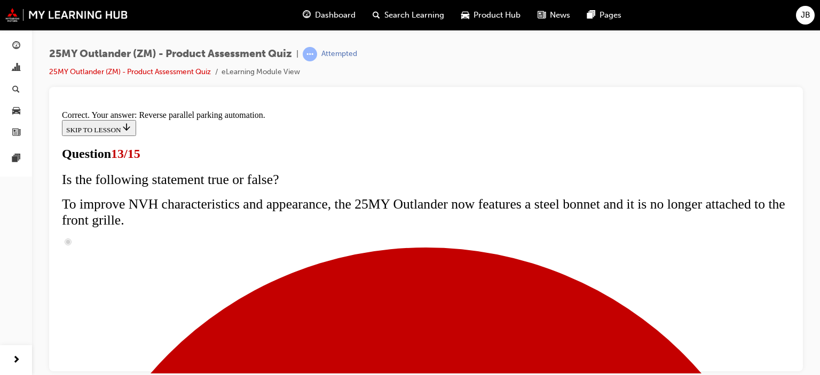
scroll to position [393, 0]
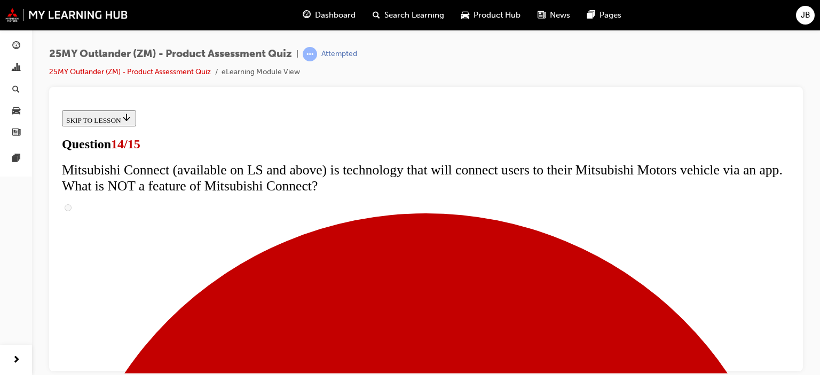
scroll to position [427, 0]
radio input "true"
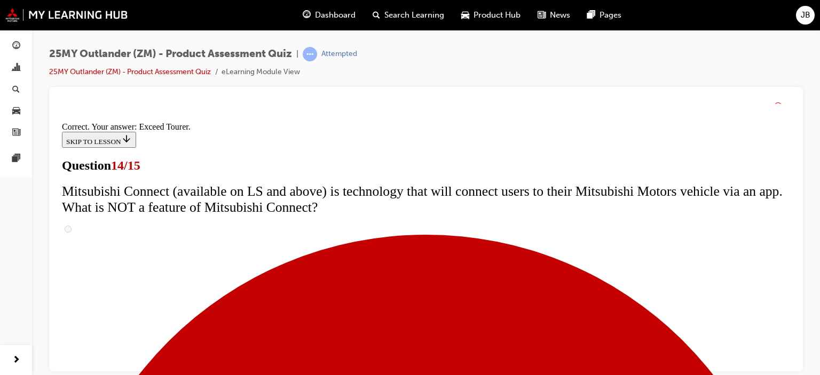
scroll to position [561, 0]
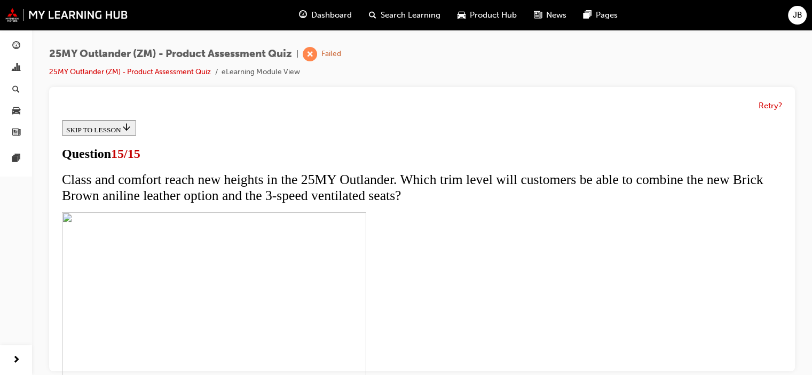
scroll to position [160, 0]
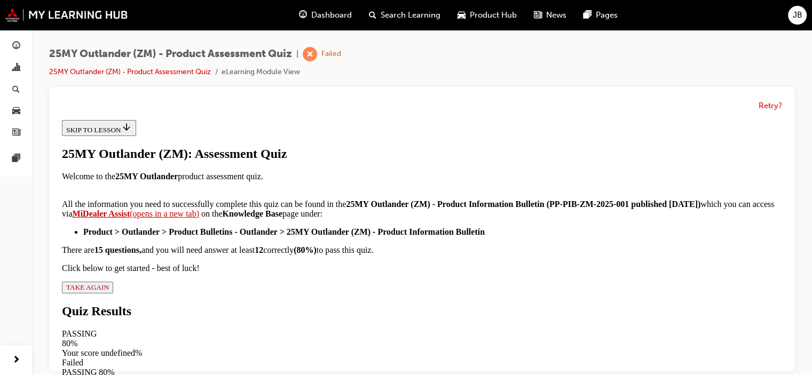
scroll to position [288, 0]
click at [113, 294] on button "TAKE AGAIN" at bounding box center [87, 288] width 51 height 12
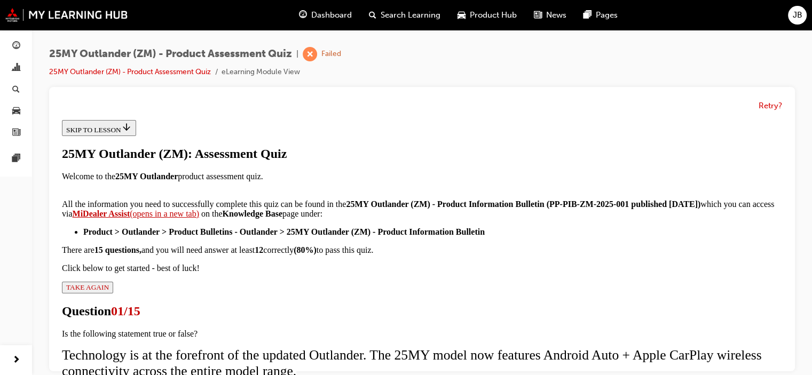
scroll to position [107, 0]
radio input "true"
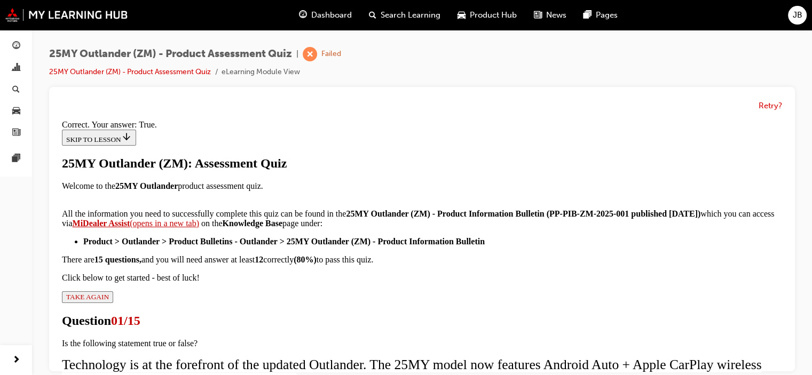
scroll to position [240, 0]
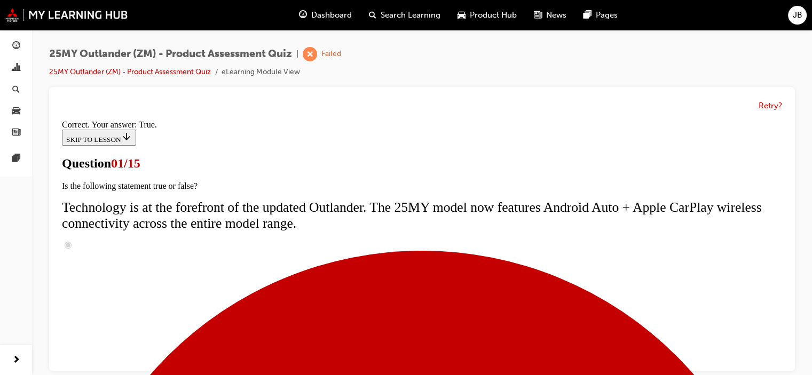
scroll to position [160, 0]
radio input "true"
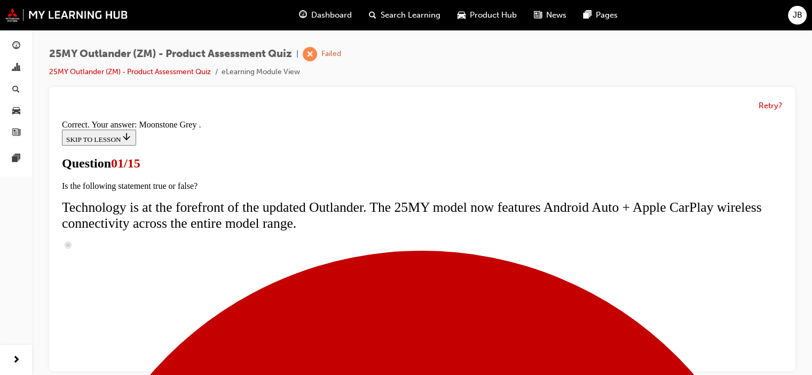
scroll to position [374, 0]
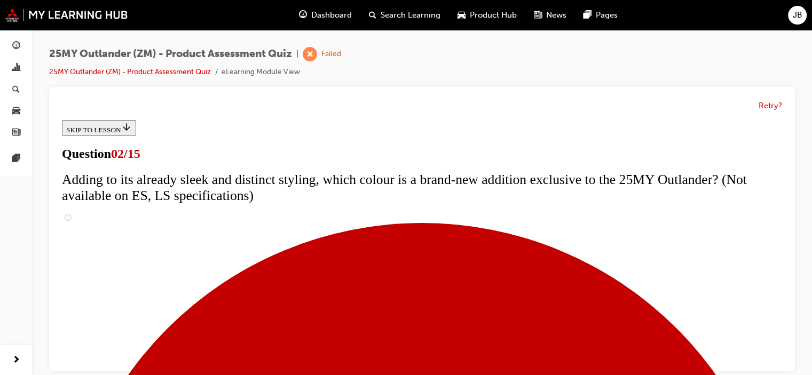
scroll to position [214, 0]
checkbox input "true"
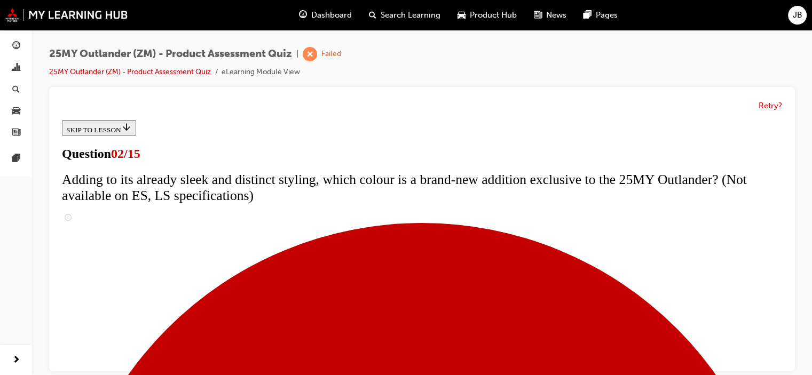
checkbox input "true"
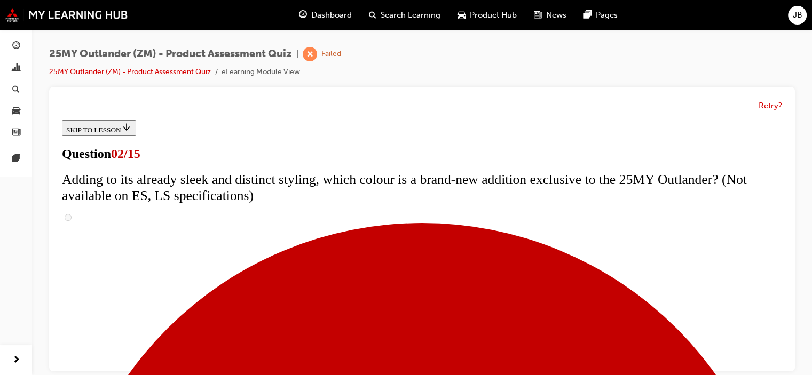
checkbox input "true"
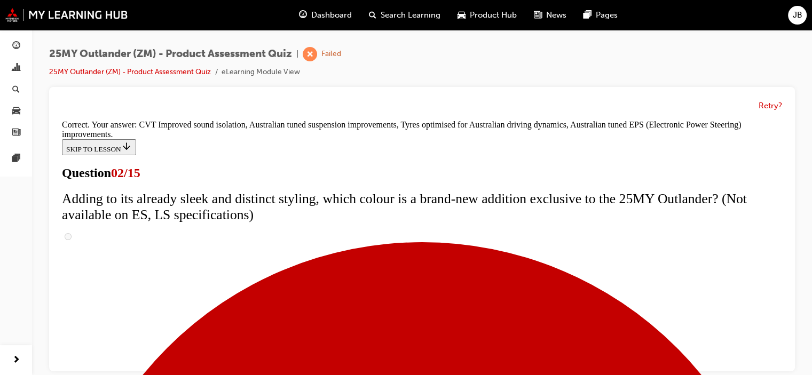
scroll to position [411, 0]
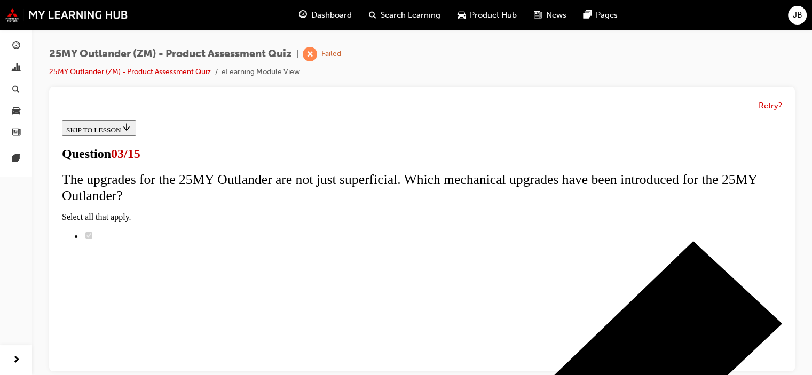
scroll to position [214, 0]
radio input "true"
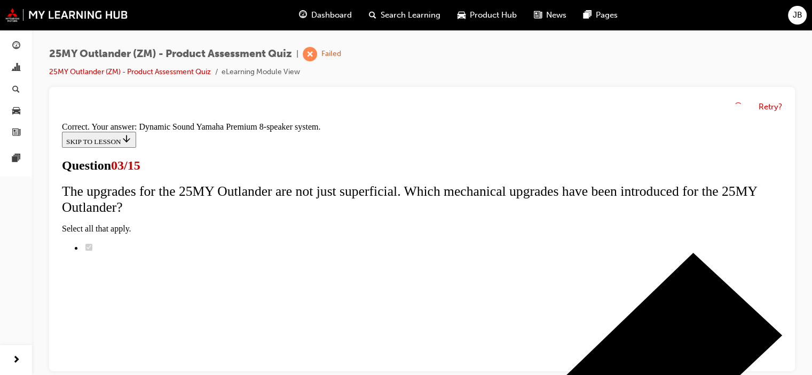
scroll to position [289, 0]
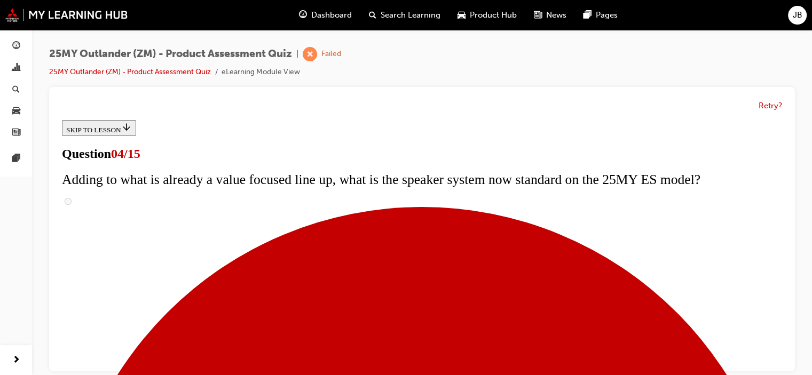
scroll to position [160, 0]
checkbox input "true"
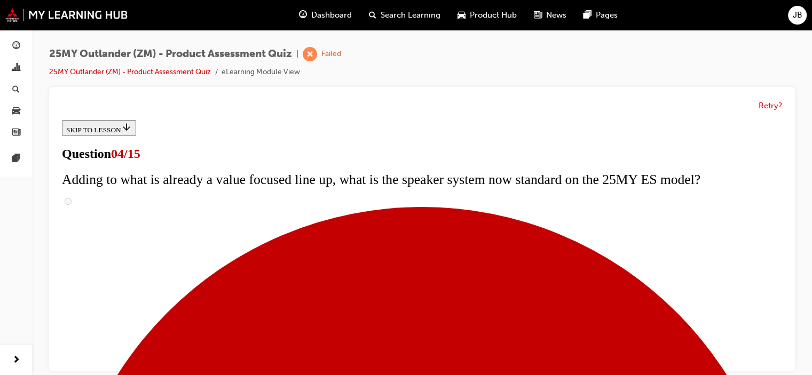
checkbox input "true"
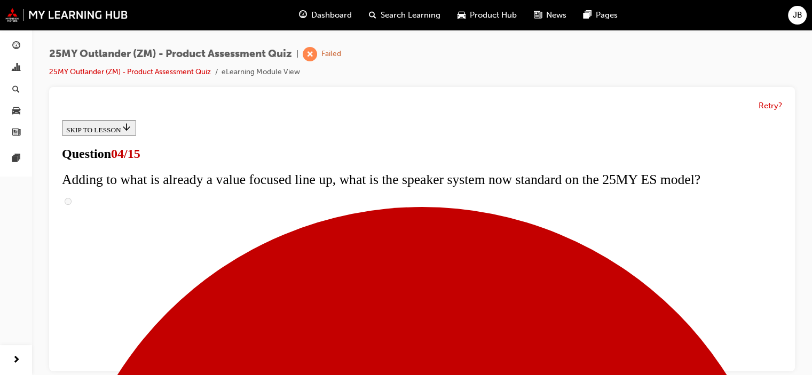
checkbox input "true"
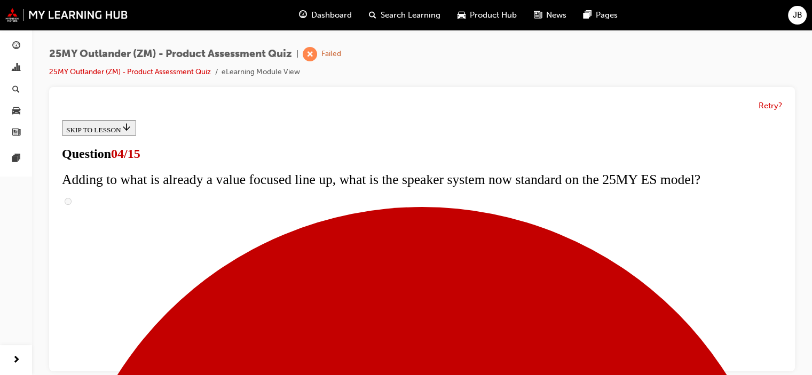
checkbox input "true"
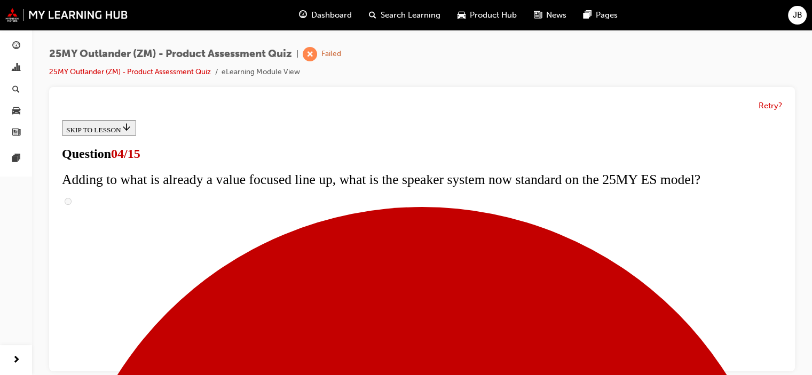
checkbox input "true"
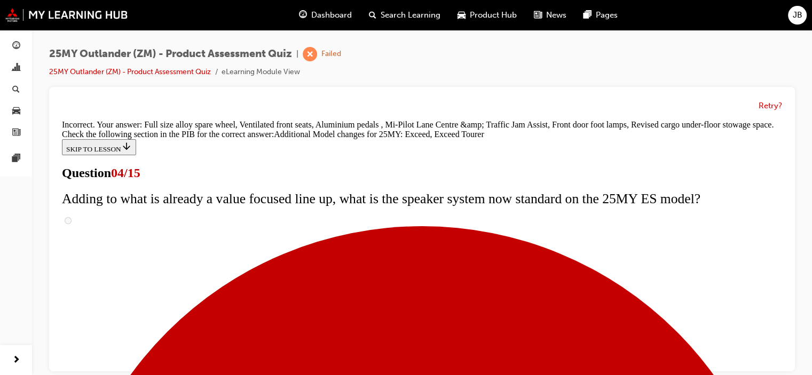
scroll to position [519, 0]
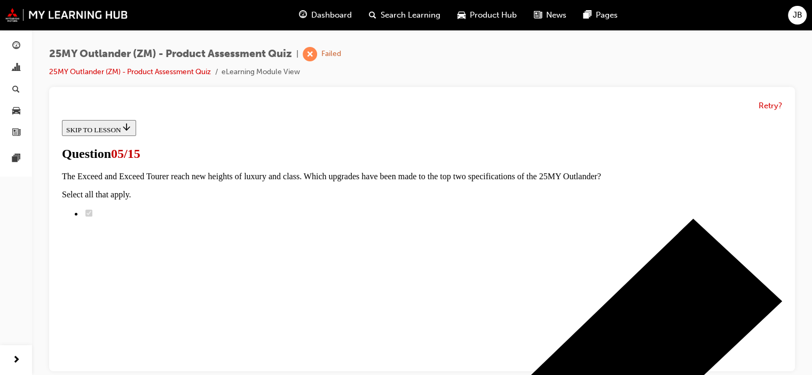
scroll to position [214, 0]
drag, startPoint x: 324, startPoint y: 316, endPoint x: 338, endPoint y: 314, distance: 13.5
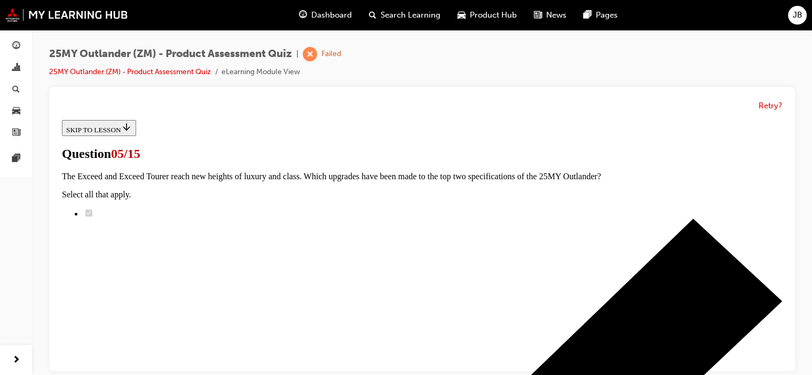
radio input "true"
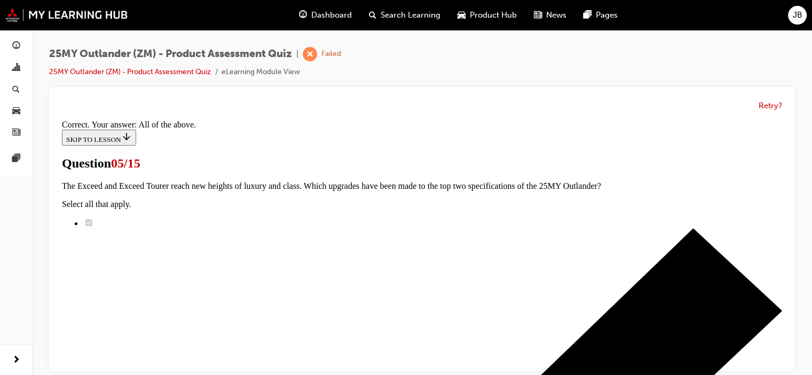
scroll to position [374, 0]
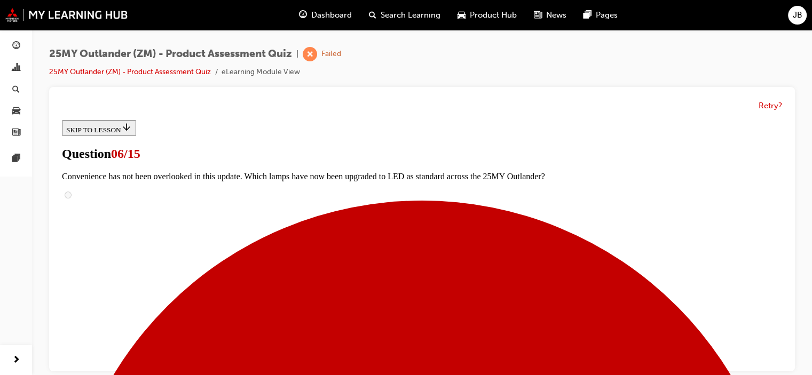
scroll to position [320, 0]
radio input "true"
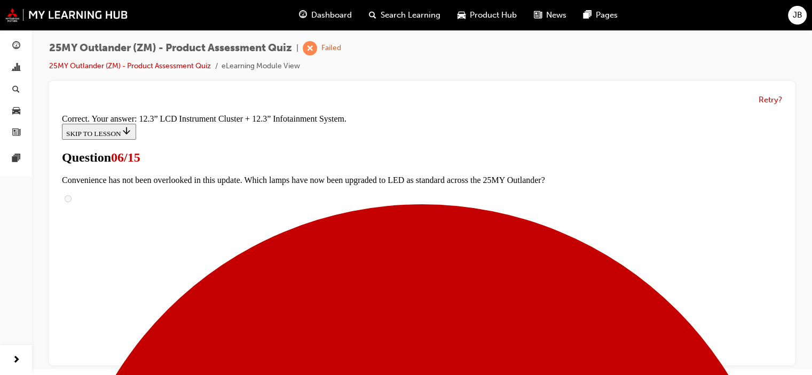
scroll to position [7, 0]
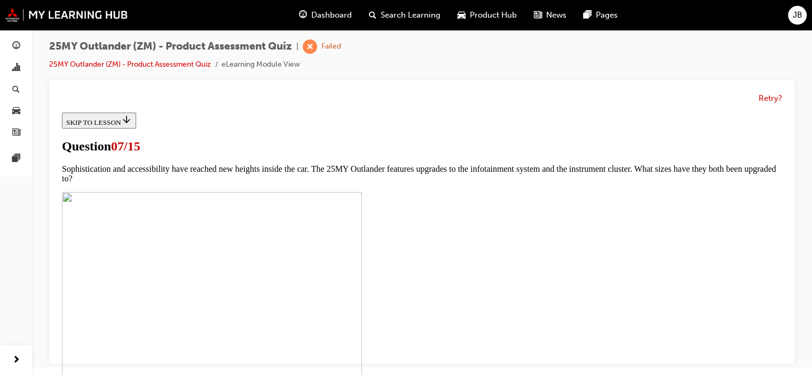
scroll to position [427, 0]
checkbox input "true"
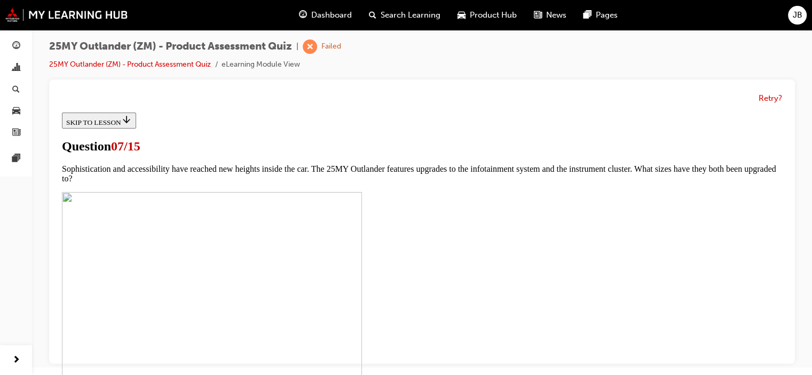
drag, startPoint x: 264, startPoint y: 271, endPoint x: 265, endPoint y: 279, distance: 7.6
checkbox input "false"
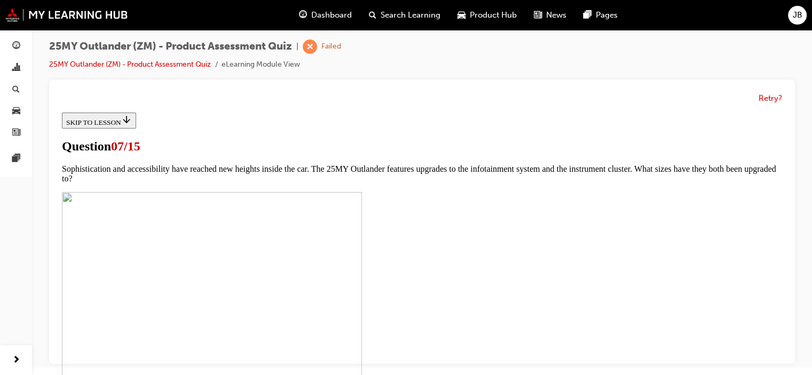
drag, startPoint x: 269, startPoint y: 292, endPoint x: 270, endPoint y: 297, distance: 6.0
checkbox input "true"
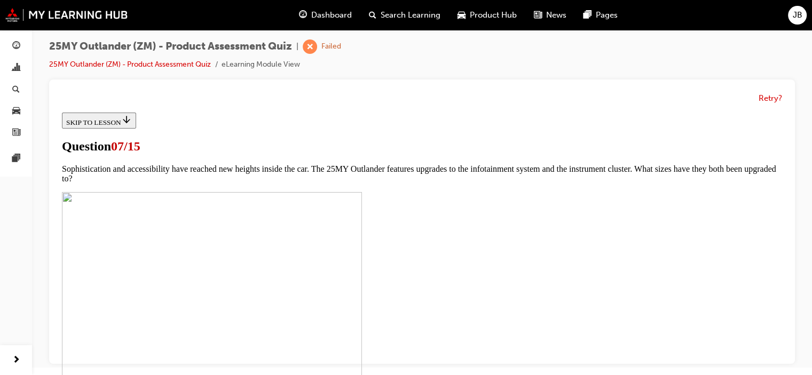
checkbox input "true"
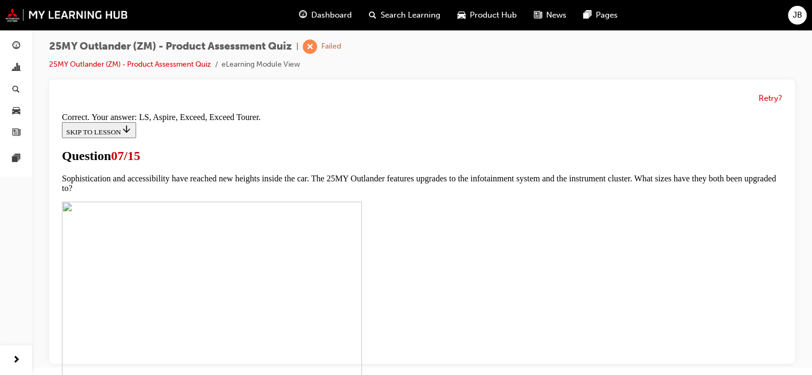
scroll to position [597, 0]
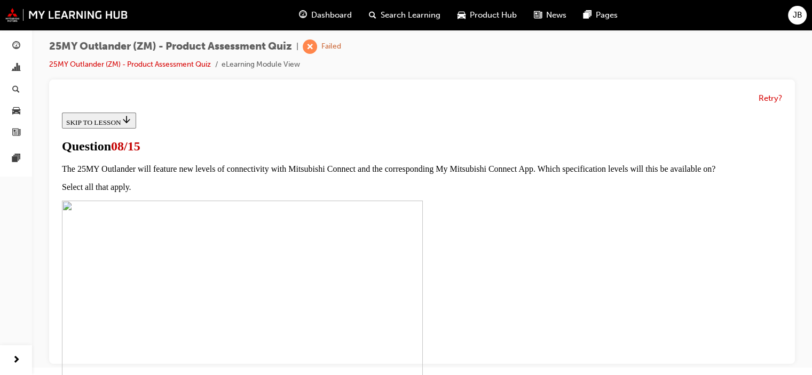
scroll to position [160, 0]
radio input "true"
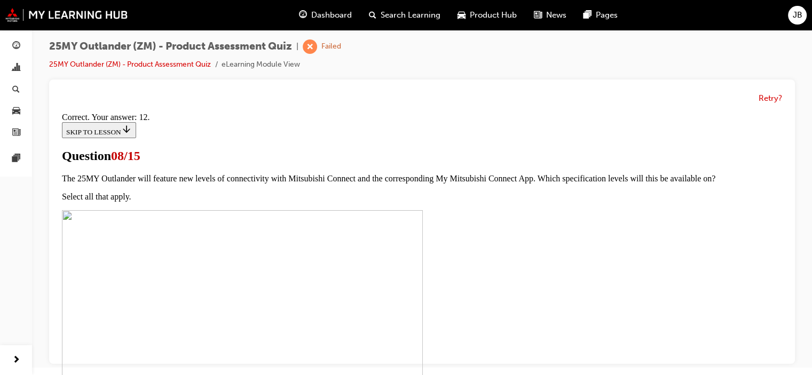
scroll to position [289, 0]
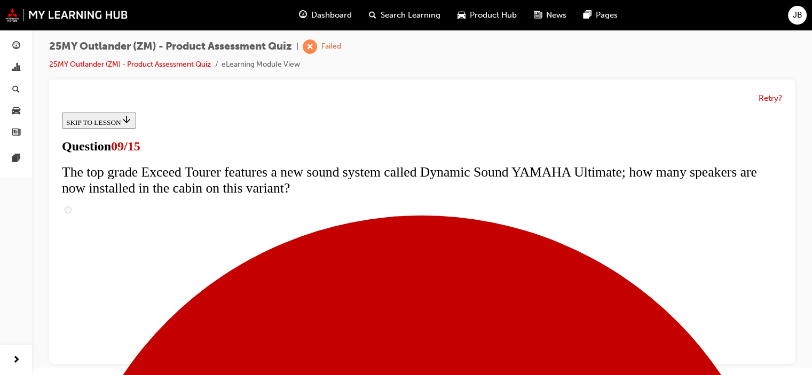
scroll to position [587, 0]
radio input "true"
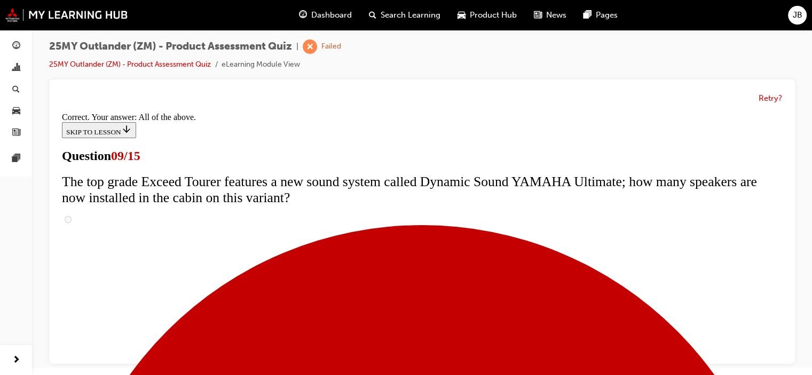
scroll to position [671, 0]
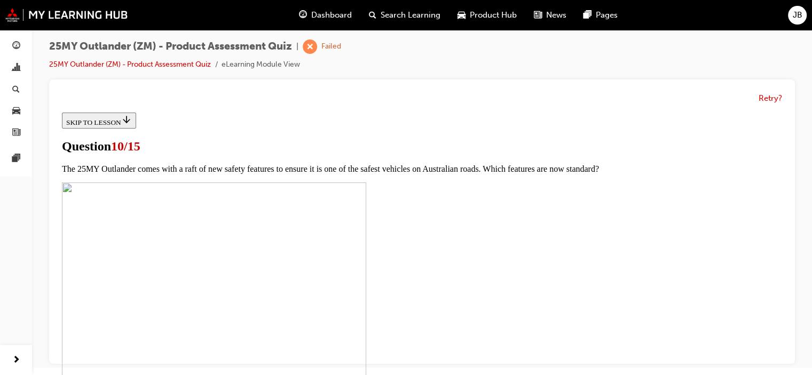
scroll to position [267, 0]
checkbox input "true"
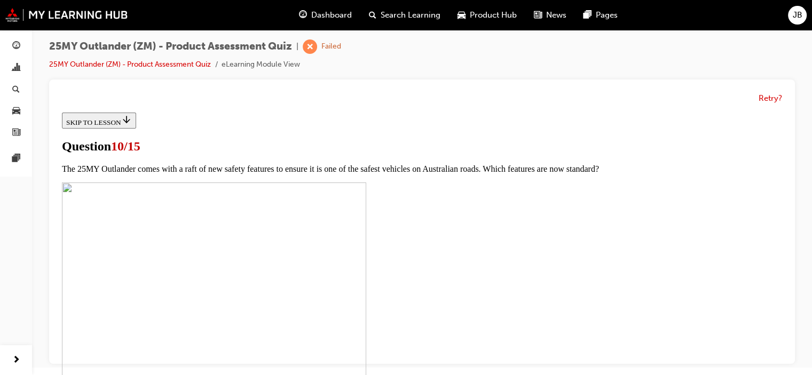
checkbox input "true"
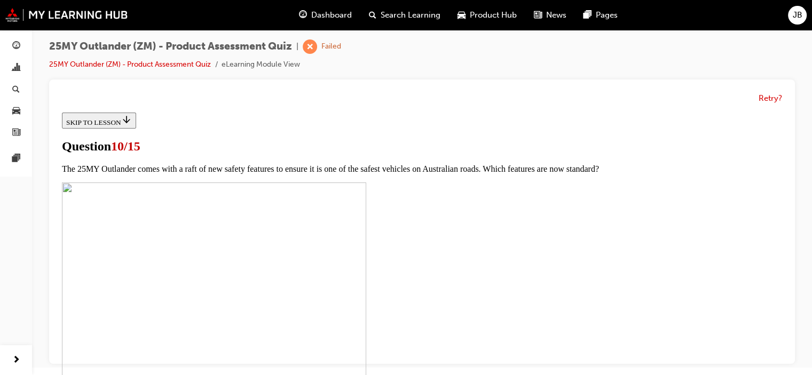
checkbox input "true"
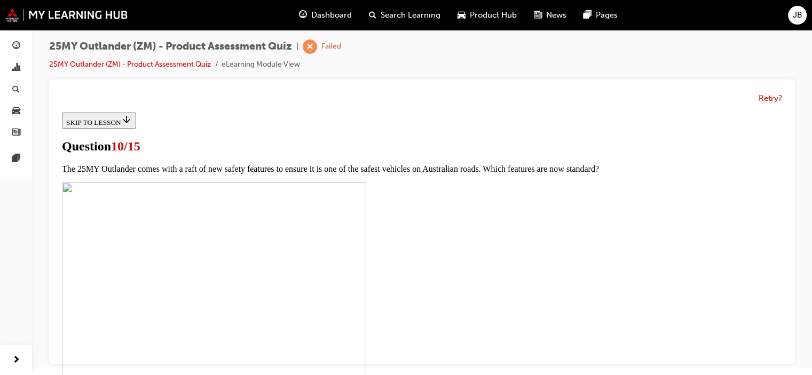
checkbox input "true"
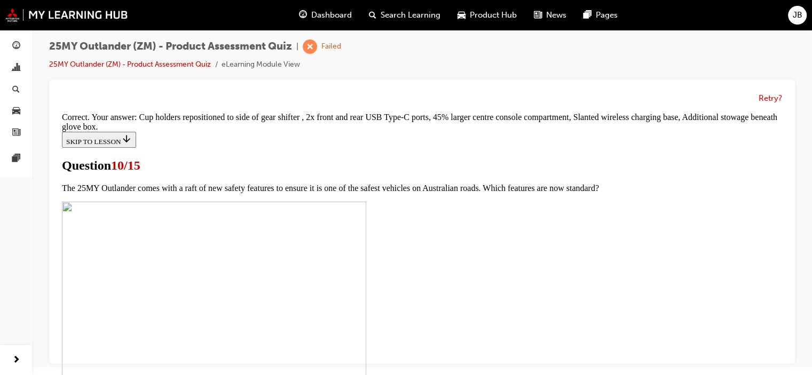
scroll to position [571, 0]
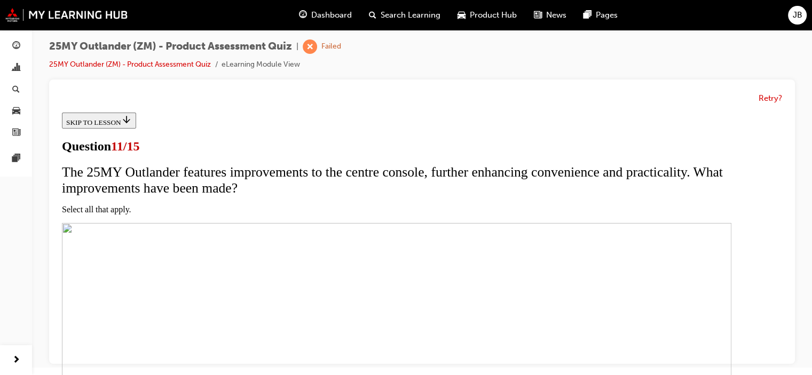
scroll to position [53, 0]
drag, startPoint x: 261, startPoint y: 315, endPoint x: 255, endPoint y: 309, distance: 8.7
checkbox input "true"
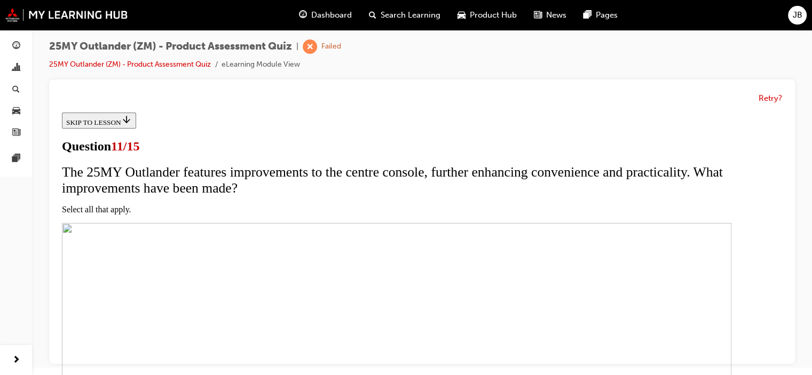
scroll to position [160, 0]
checkbox input "true"
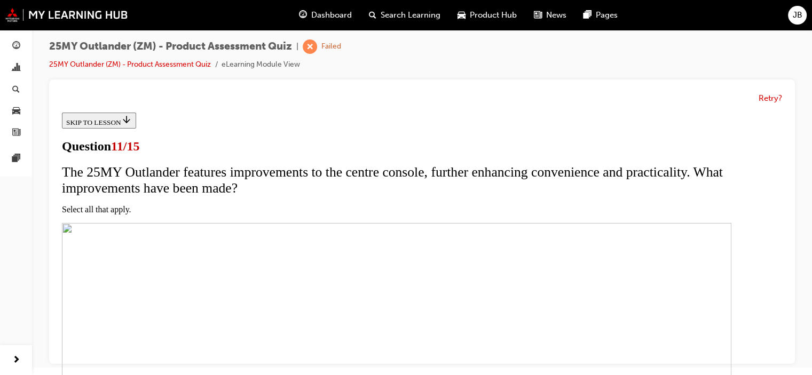
checkbox input "true"
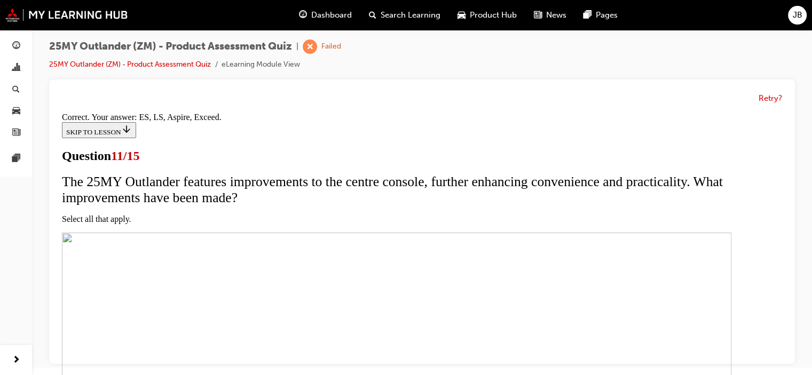
scroll to position [368, 0]
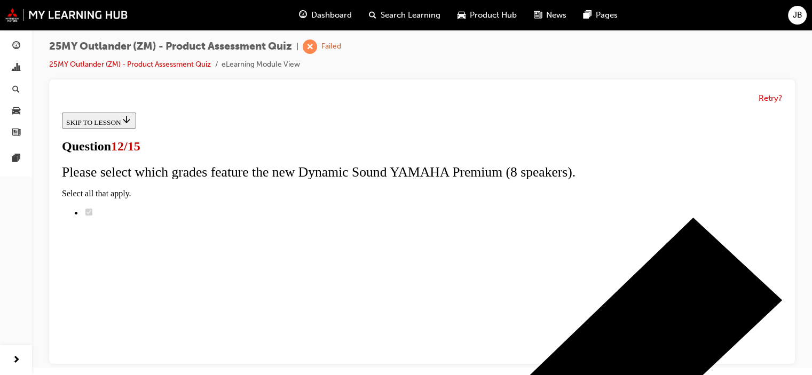
scroll to position [107, 0]
drag, startPoint x: 348, startPoint y: 253, endPoint x: 374, endPoint y: 325, distance: 77.0
radio input "true"
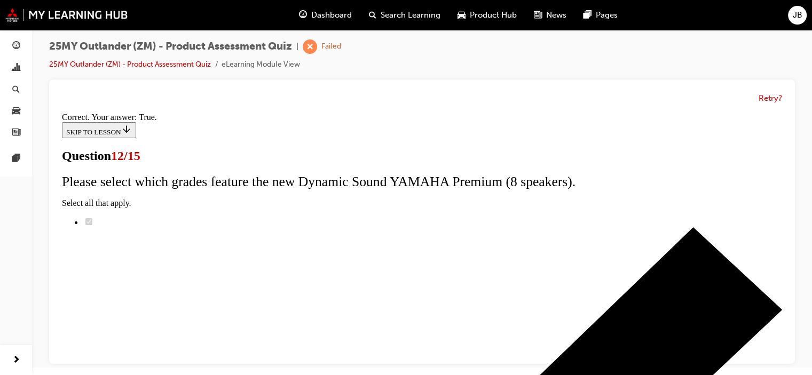
scroll to position [240, 0]
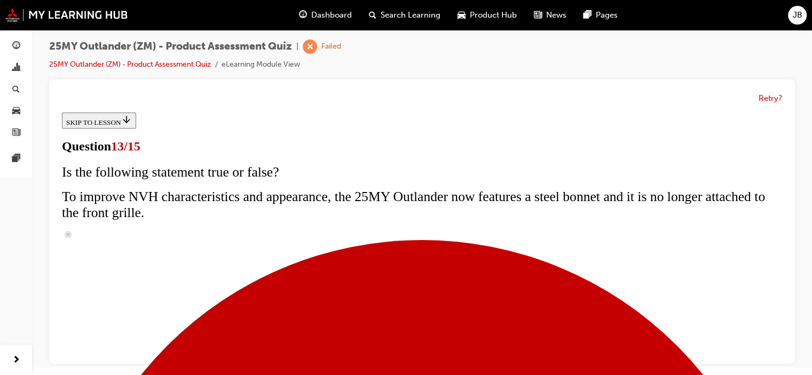
scroll to position [267, 0]
radio input "true"
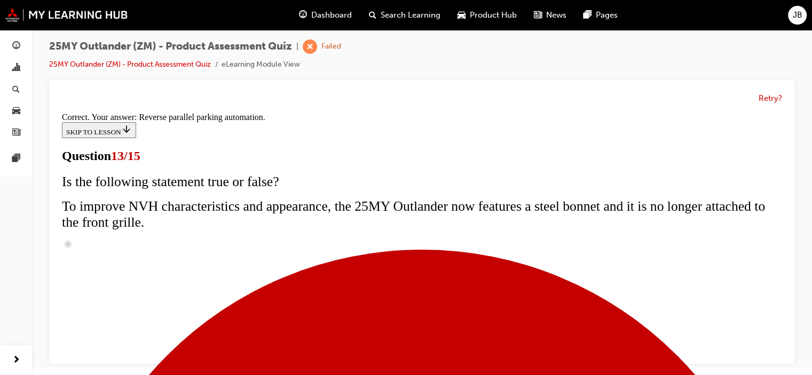
scroll to position [393, 0]
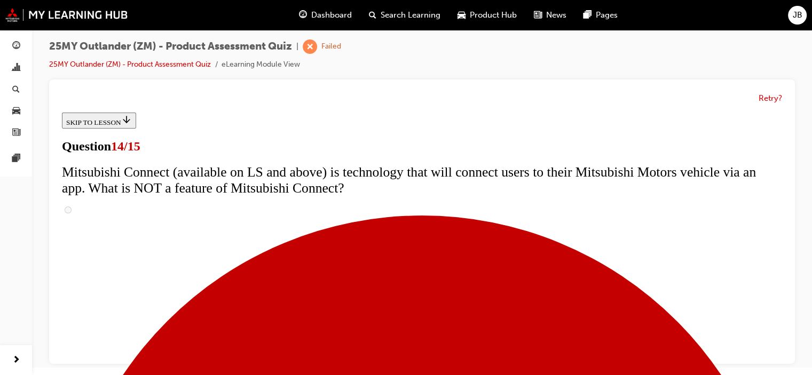
scroll to position [481, 0]
radio input "true"
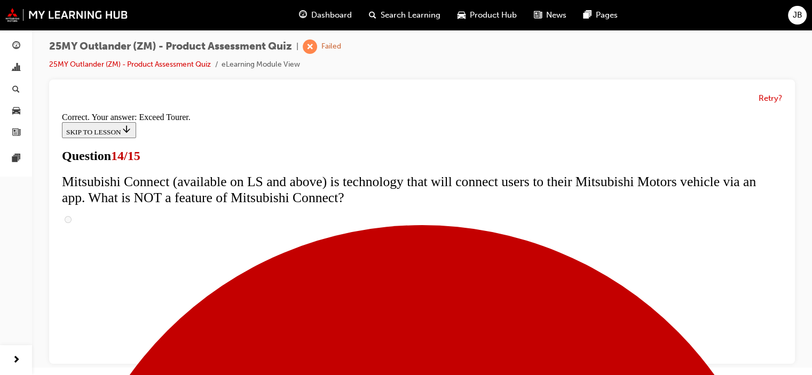
scroll to position [561, 0]
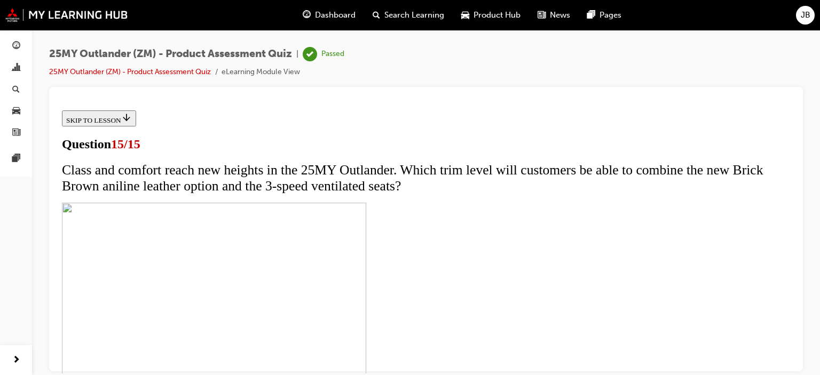
scroll to position [276, 0]
drag, startPoint x: 455, startPoint y: 305, endPoint x: 469, endPoint y: 307, distance: 14.0
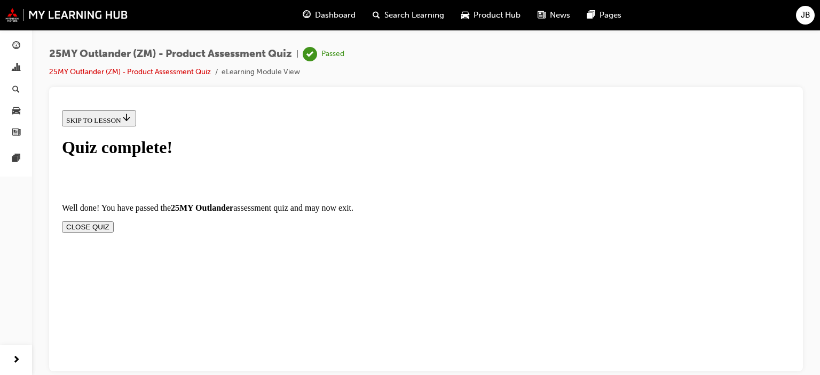
click at [114, 221] on button "CLOSE QUIZ" at bounding box center [88, 226] width 52 height 11
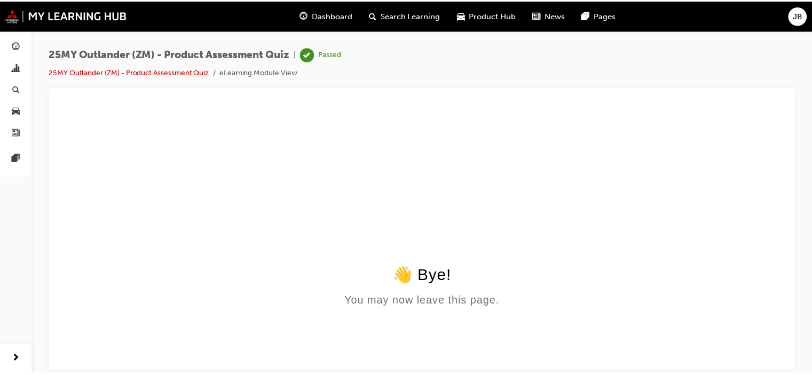
scroll to position [0, 0]
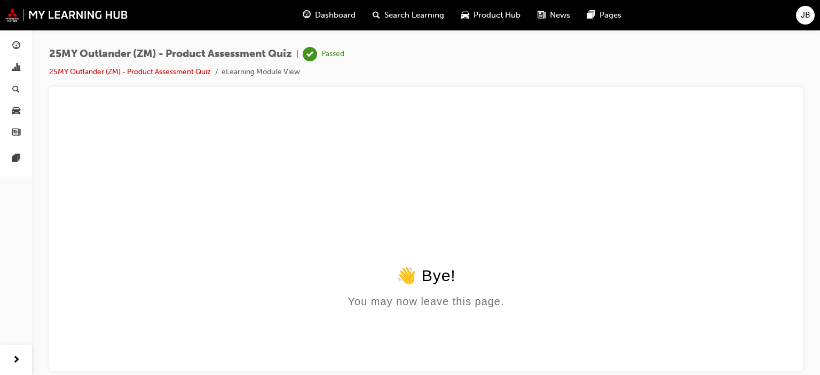
click at [10, 23] on div "Dashboard Search Learning Product Hub News Pages JB" at bounding box center [410, 15] width 820 height 30
click at [14, 14] on img at bounding box center [66, 15] width 123 height 14
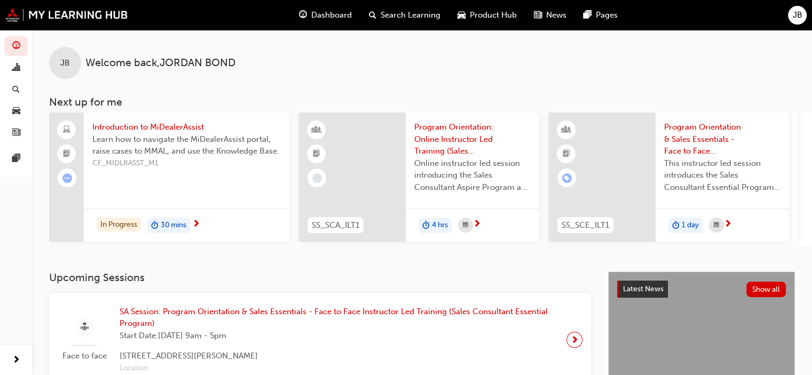
click at [410, 12] on span "Search Learning" at bounding box center [411, 15] width 60 height 12
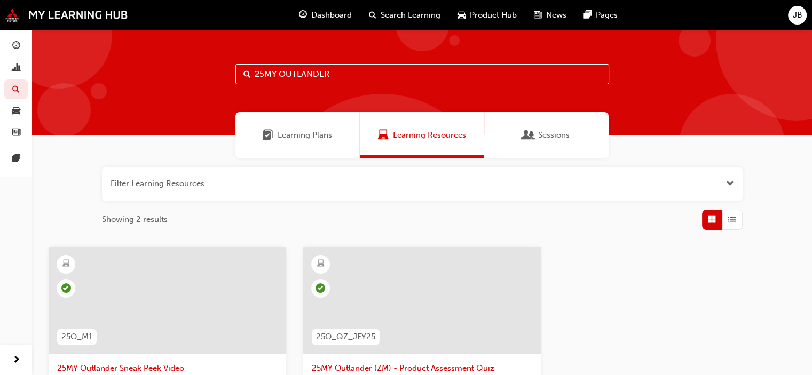
drag, startPoint x: 275, startPoint y: 74, endPoint x: 0, endPoint y: 37, distance: 277.0
click at [0, 37] on div "Dashboard Analytics Search Learning Product Hub News Pages Pages 25MY OUTLANDER…" at bounding box center [406, 294] width 812 height 589
type input "CONNECT"
